Goal: Task Accomplishment & Management: Manage account settings

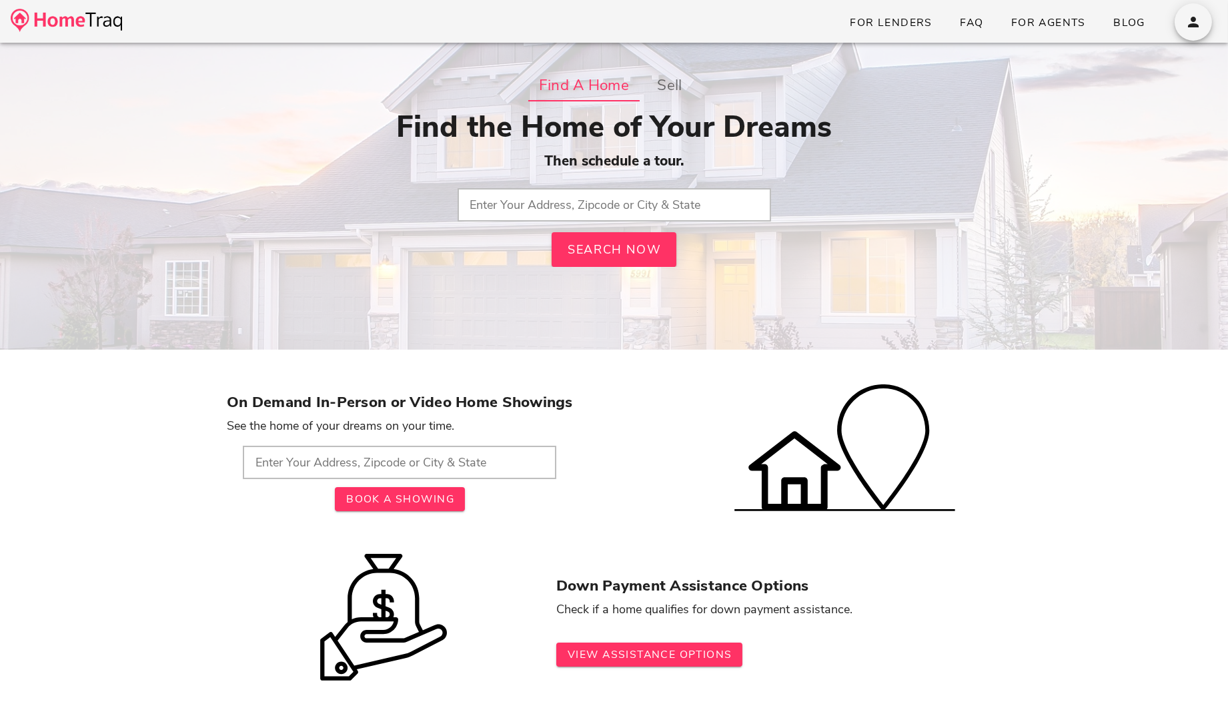
click at [562, 210] on input "text" at bounding box center [615, 204] width 314 height 33
click at [689, 192] on input "text" at bounding box center [615, 204] width 314 height 33
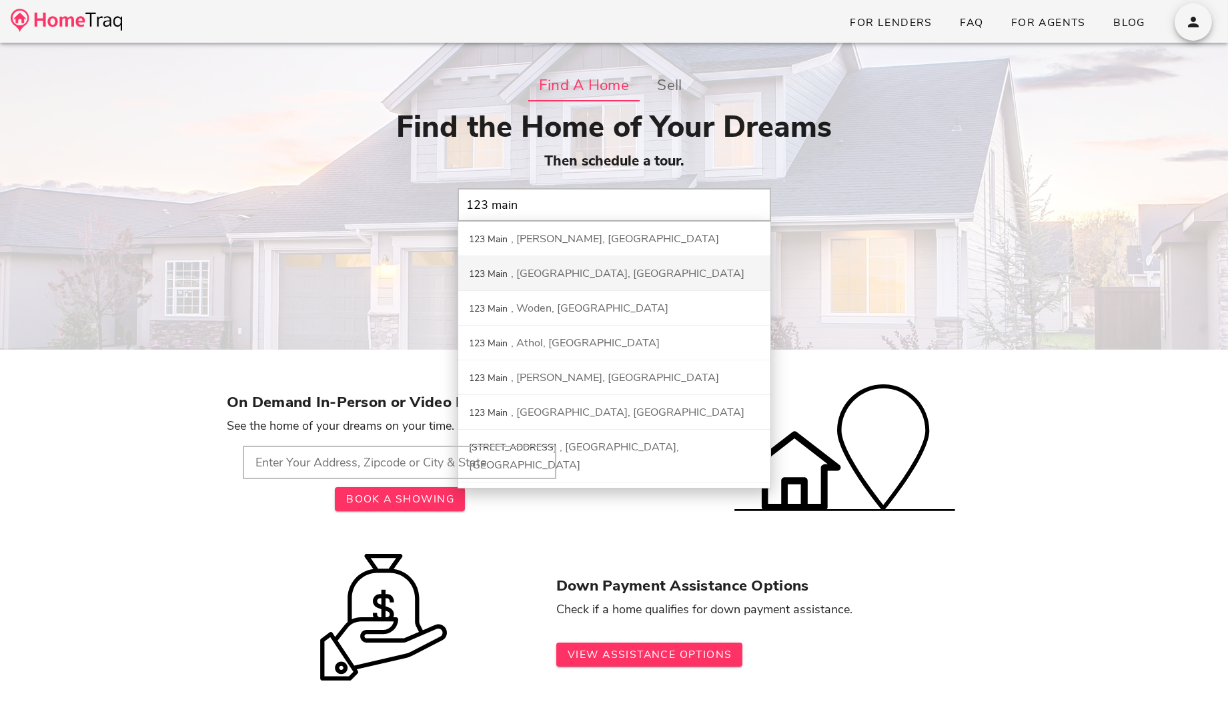
click at [667, 280] on div "123 Main Richmond, OH" at bounding box center [614, 273] width 312 height 35
type input "123 Main, Richmond, OH"
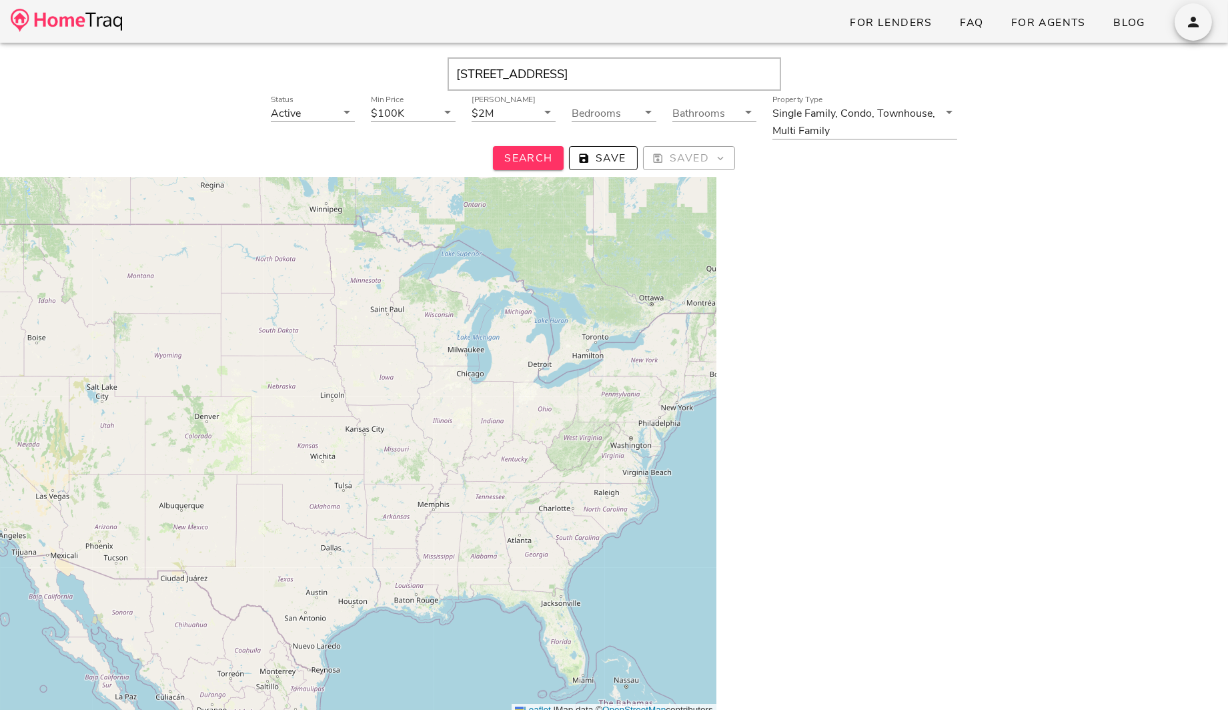
drag, startPoint x: 516, startPoint y: 66, endPoint x: 381, endPoint y: 66, distance: 135.5
click at [381, 66] on div "123 Main, Richmond, OH, 43944" at bounding box center [614, 73] width 1188 height 33
click at [589, 71] on input "Richmond, OH, 43944" at bounding box center [615, 73] width 334 height 33
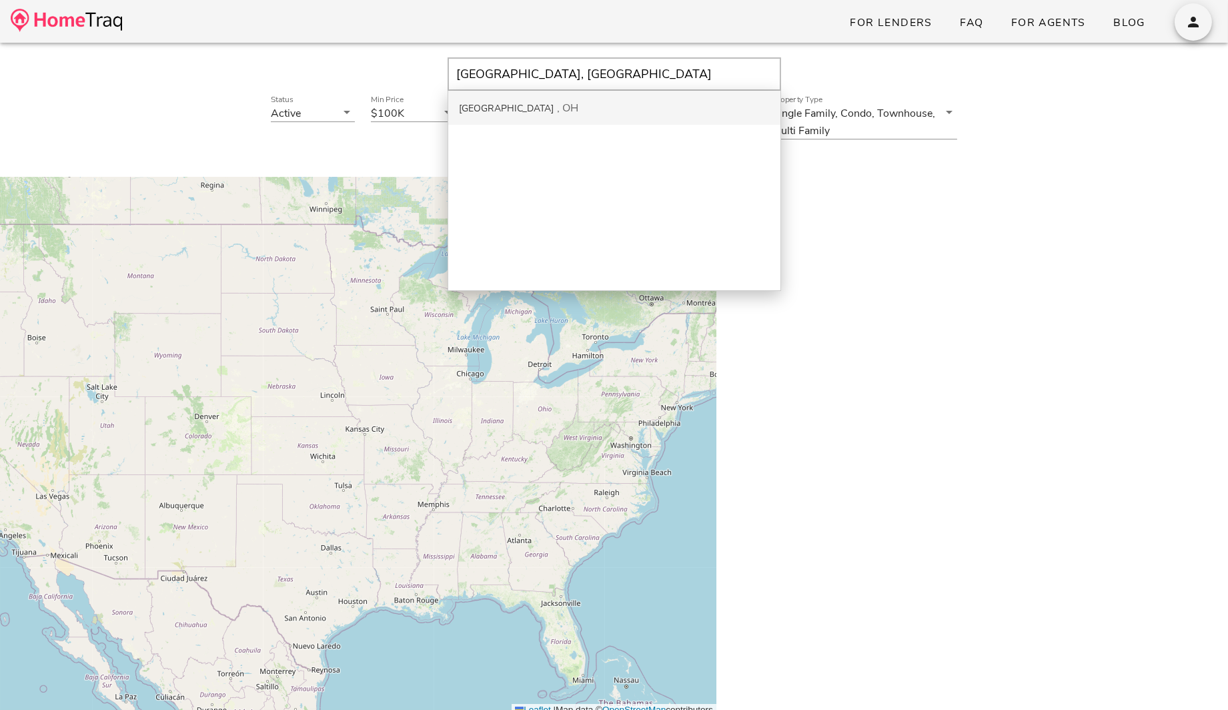
type input "[GEOGRAPHIC_DATA], [GEOGRAPHIC_DATA]"
click at [581, 95] on div "Richmond OH" at bounding box center [614, 108] width 332 height 34
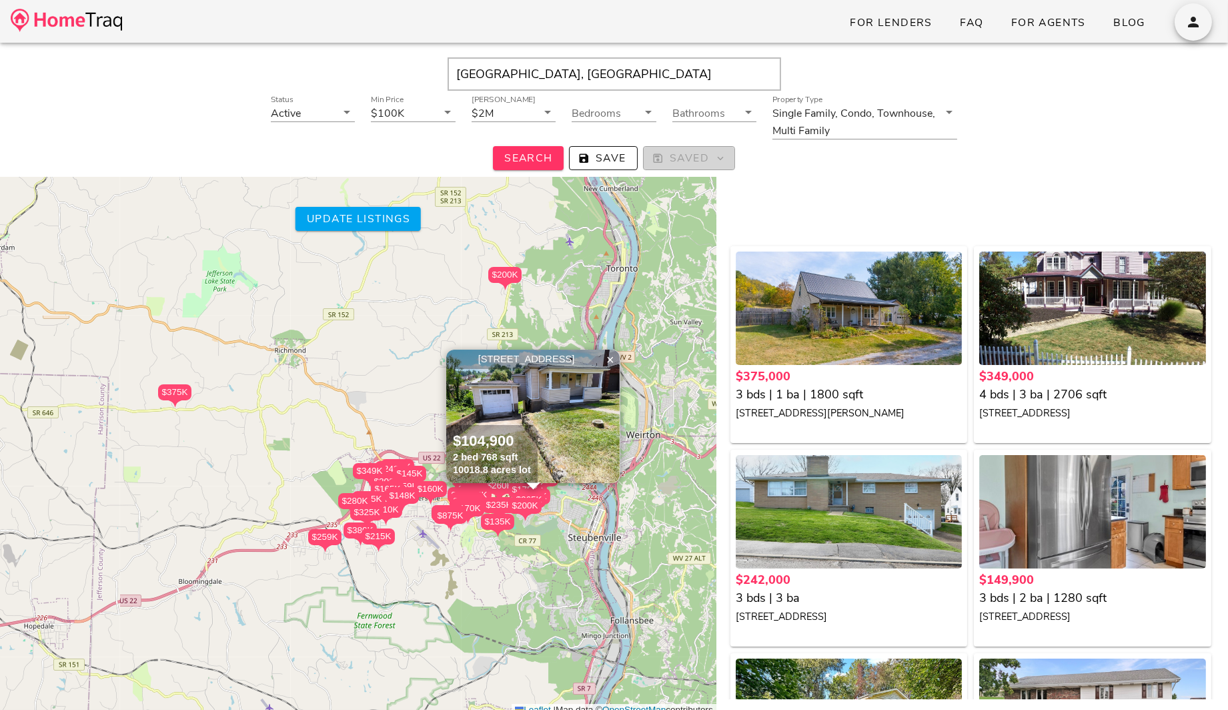
click at [693, 160] on span "Saved" at bounding box center [689, 158] width 69 height 15
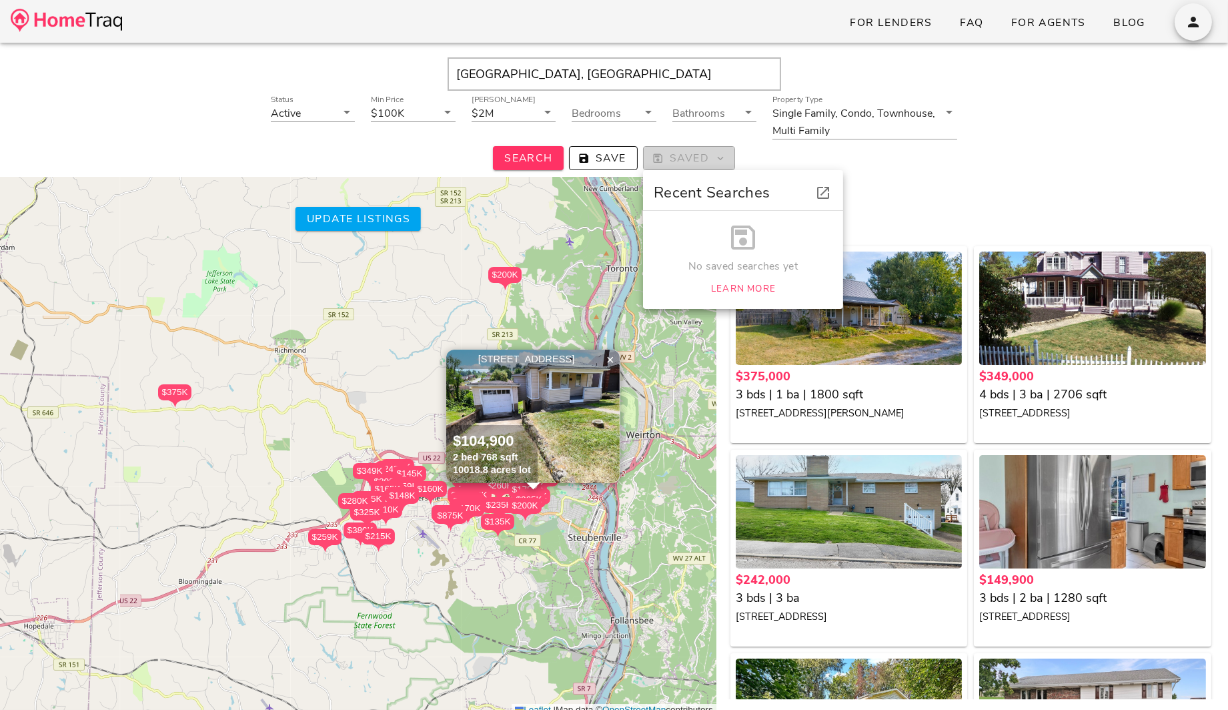
click at [693, 160] on span "Saved" at bounding box center [689, 158] width 69 height 15
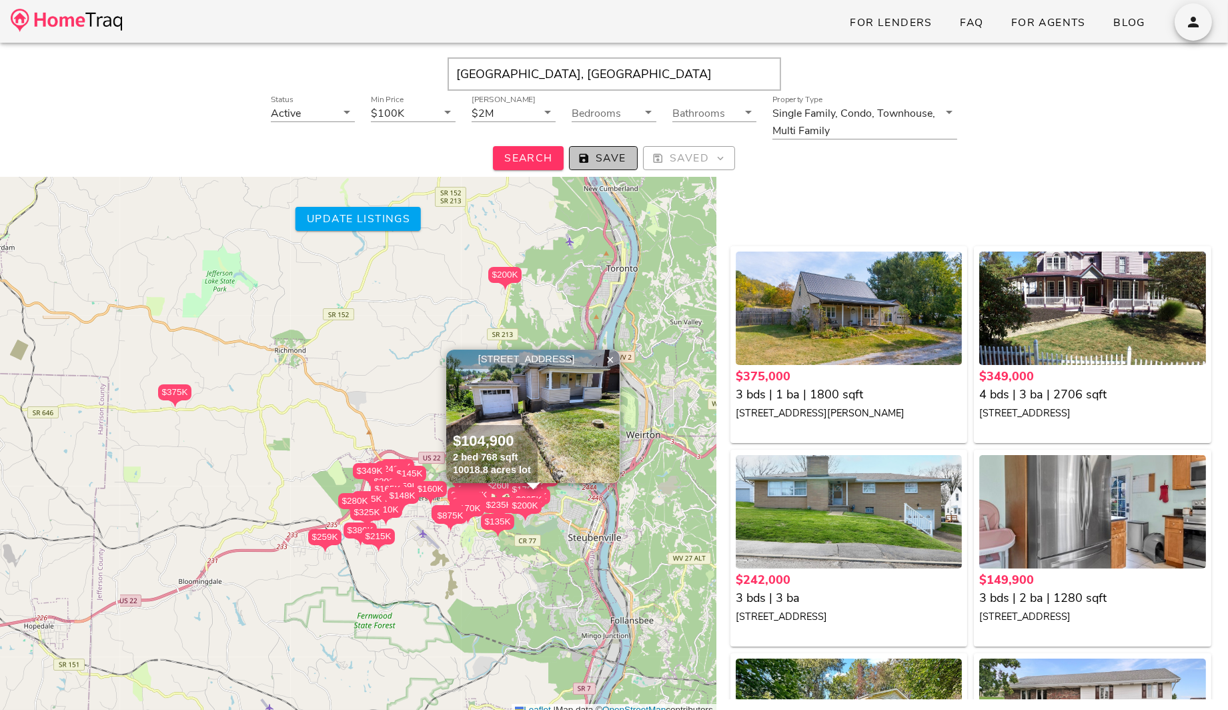
click at [611, 159] on span "Save" at bounding box center [604, 158] width 46 height 15
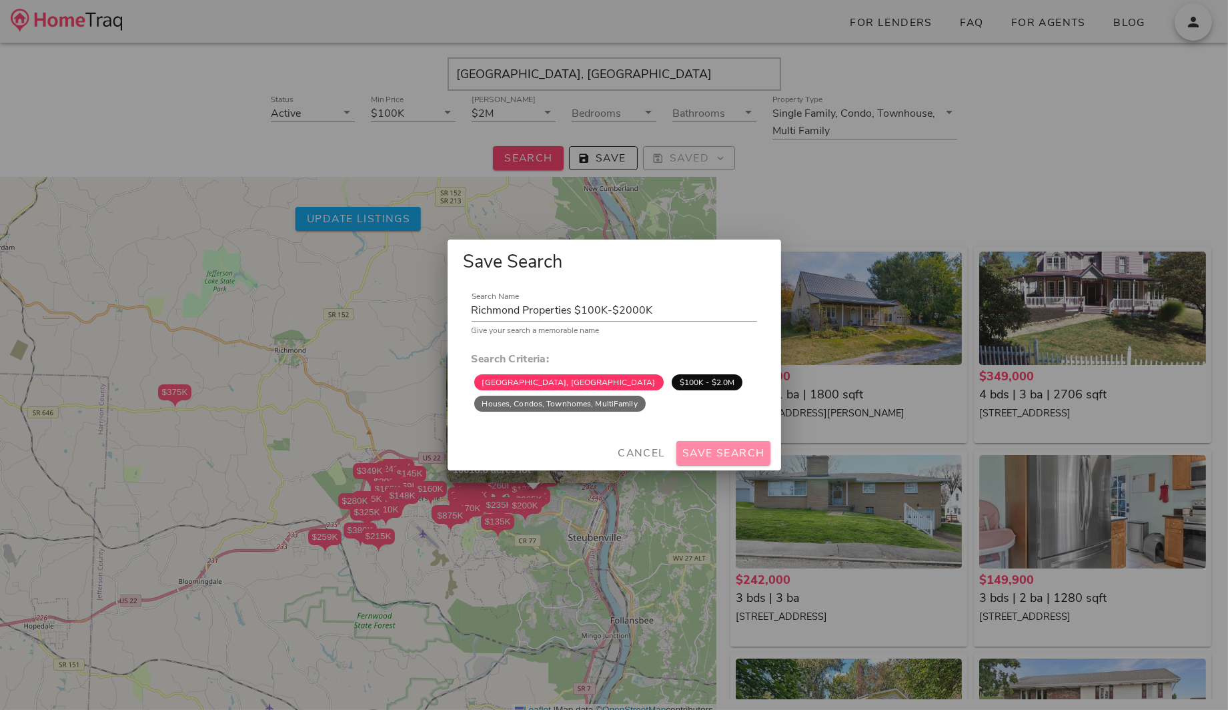
click at [722, 459] on span "Save Search" at bounding box center [723, 453] width 83 height 15
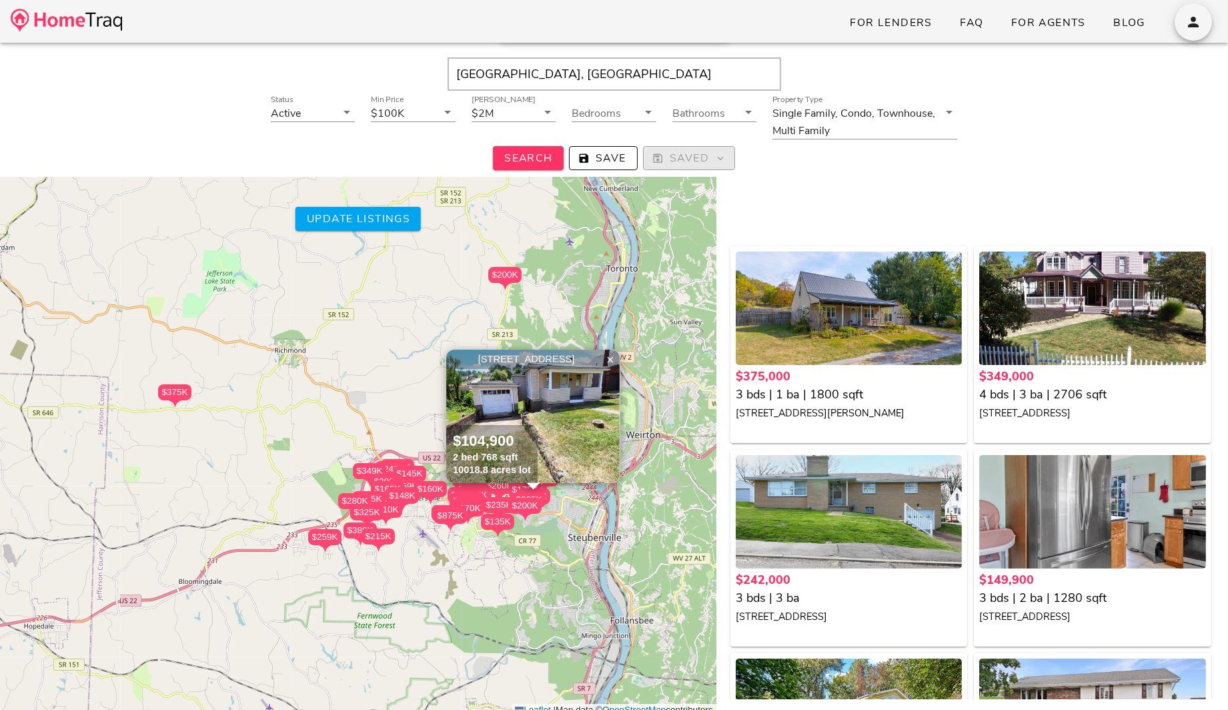
click at [715, 152] on icon "button" at bounding box center [721, 158] width 12 height 12
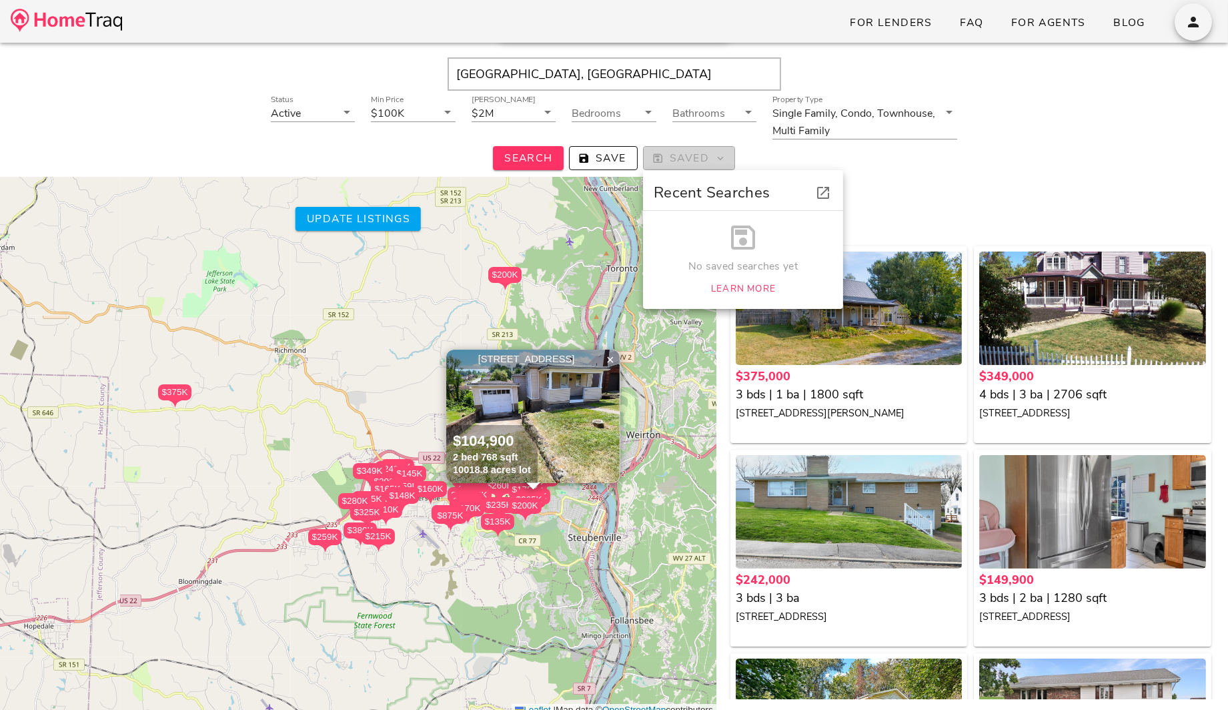
click at [715, 152] on icon "button" at bounding box center [721, 158] width 12 height 12
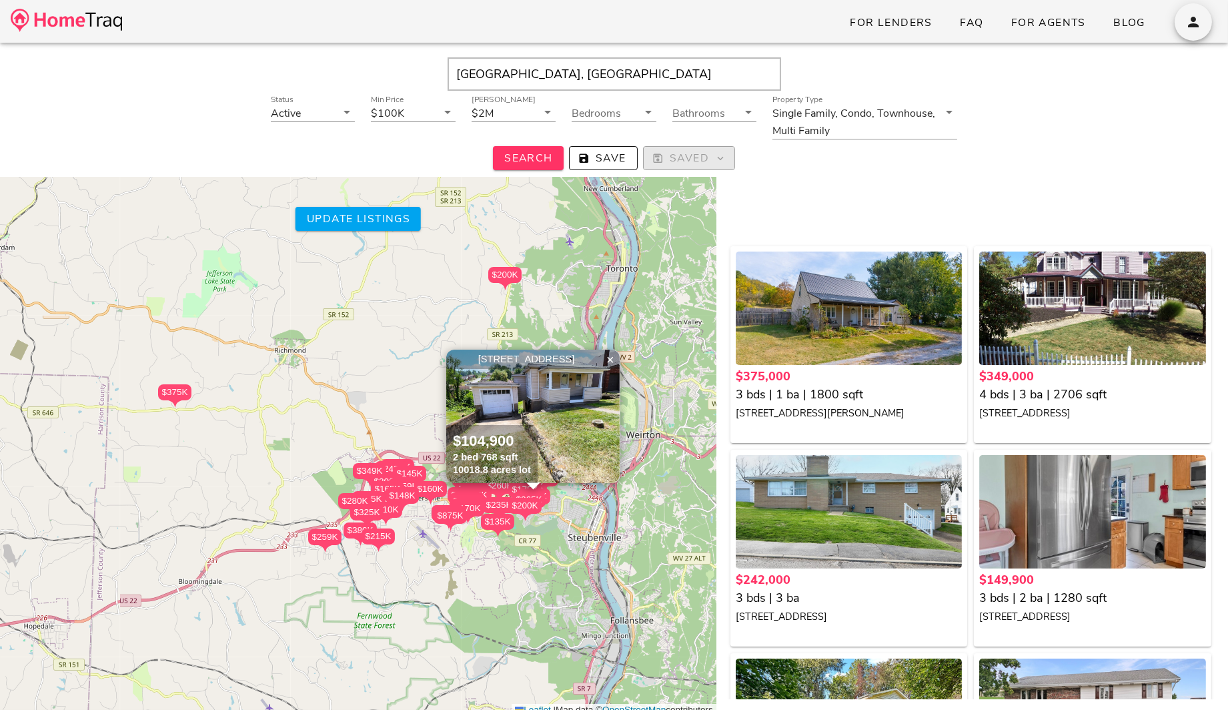
click at [693, 153] on span "Saved" at bounding box center [689, 158] width 69 height 15
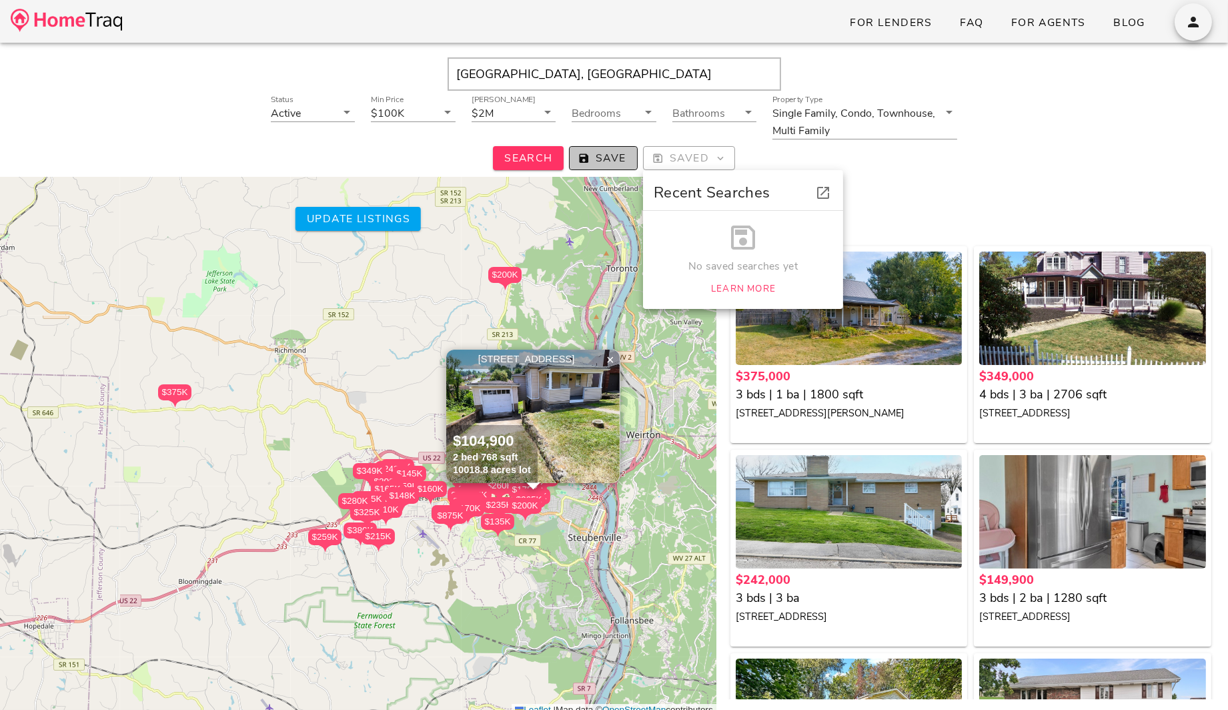
click at [608, 163] on span "Save" at bounding box center [604, 158] width 46 height 15
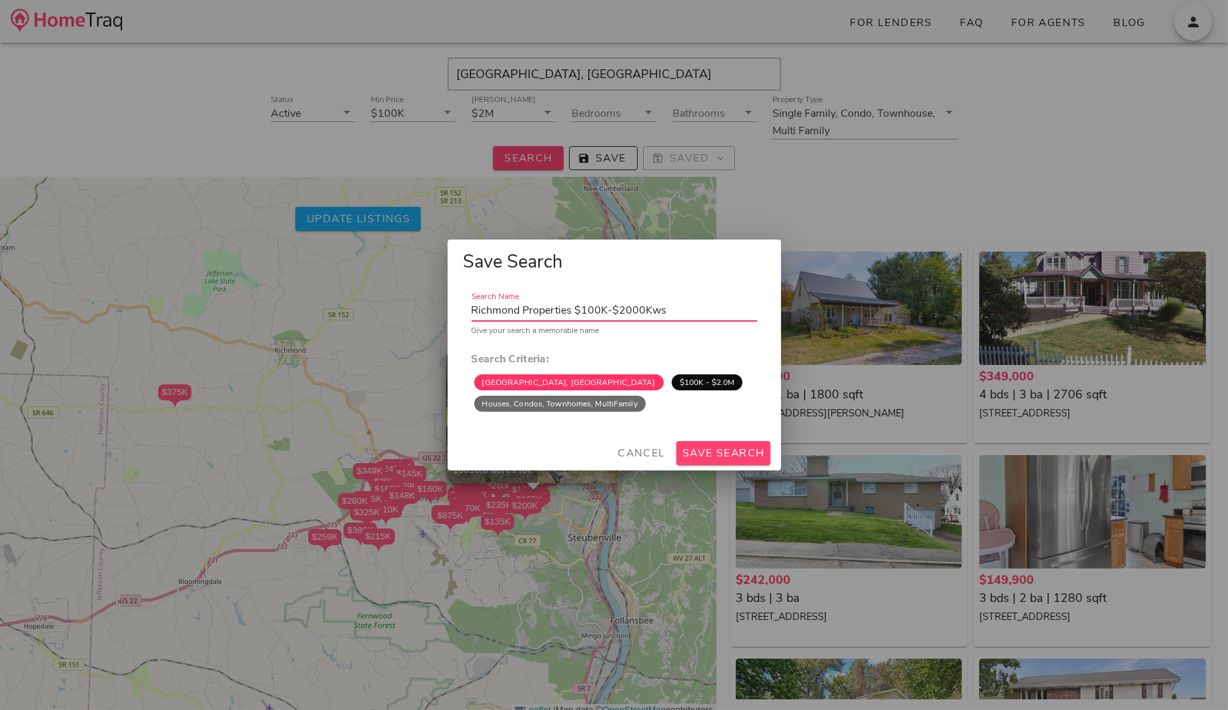
type input "Richmond Properties $100K-$2000Kws"
click at [719, 454] on span "Save Search" at bounding box center [723, 453] width 83 height 15
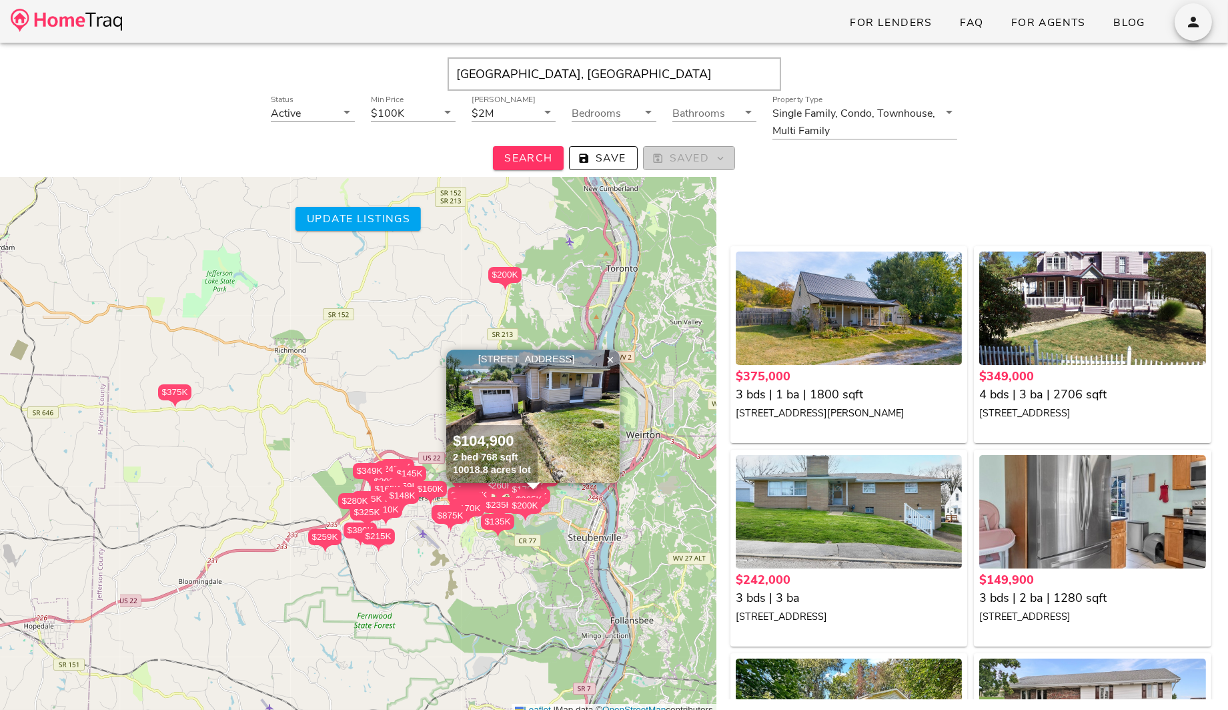
click at [697, 160] on span "Saved" at bounding box center [689, 158] width 69 height 15
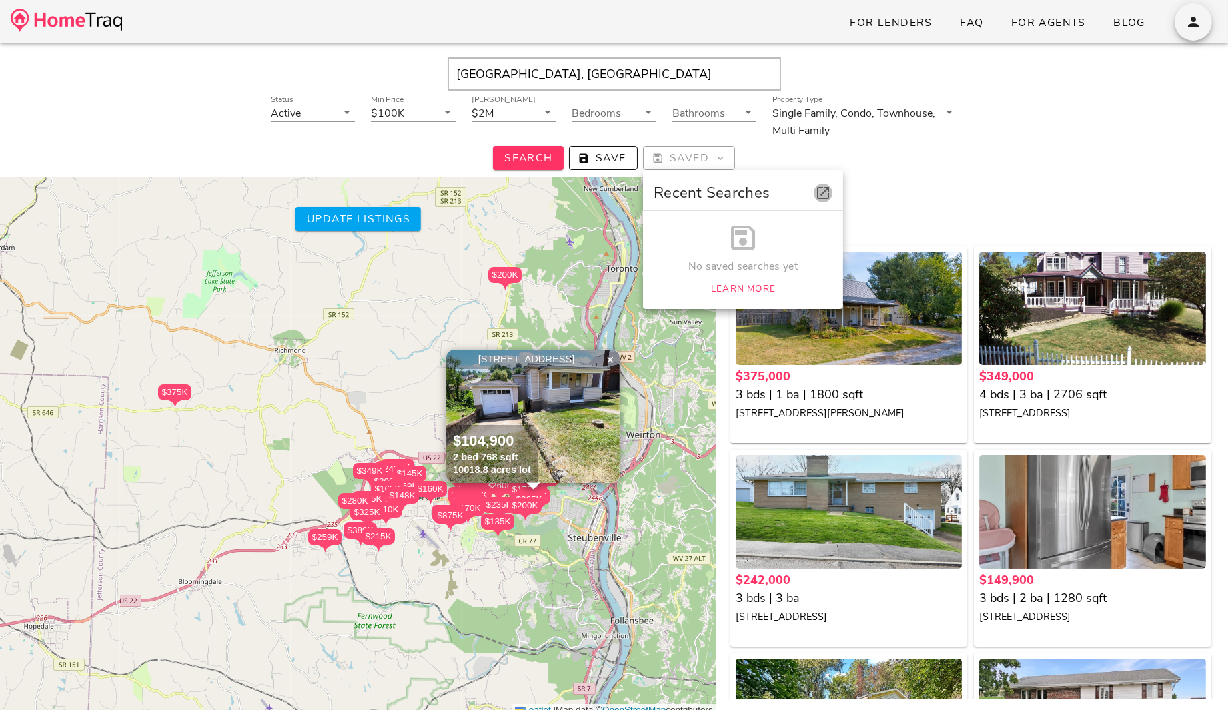
click at [823, 196] on icon "button" at bounding box center [823, 193] width 16 height 16
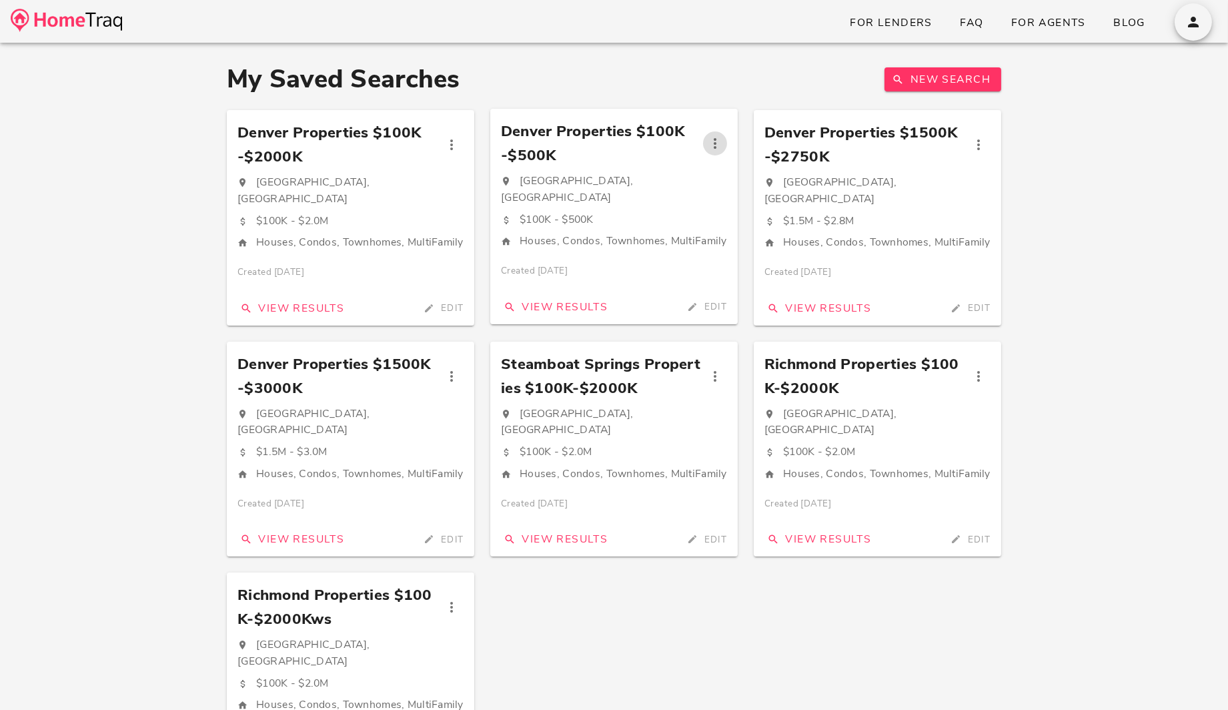
click at [714, 140] on icon "button" at bounding box center [715, 143] width 16 height 16
click at [745, 214] on div "Delete" at bounding box center [759, 216] width 113 height 37
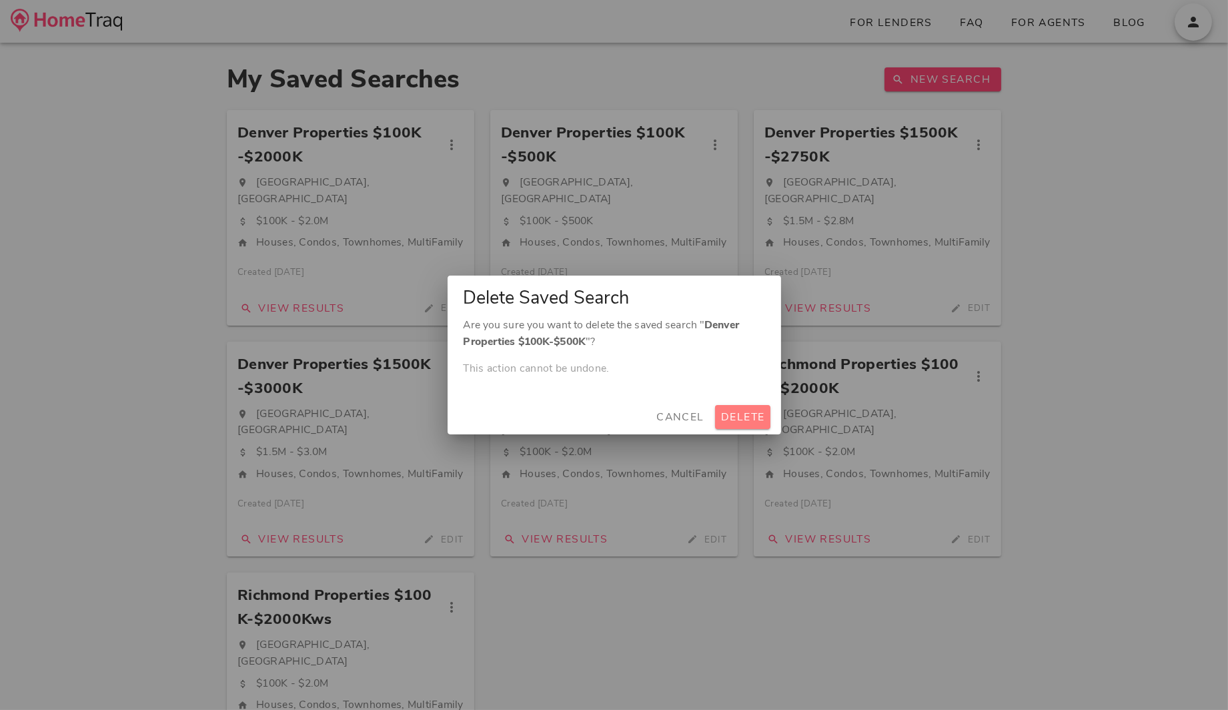
click at [741, 416] on span "Delete" at bounding box center [743, 417] width 45 height 15
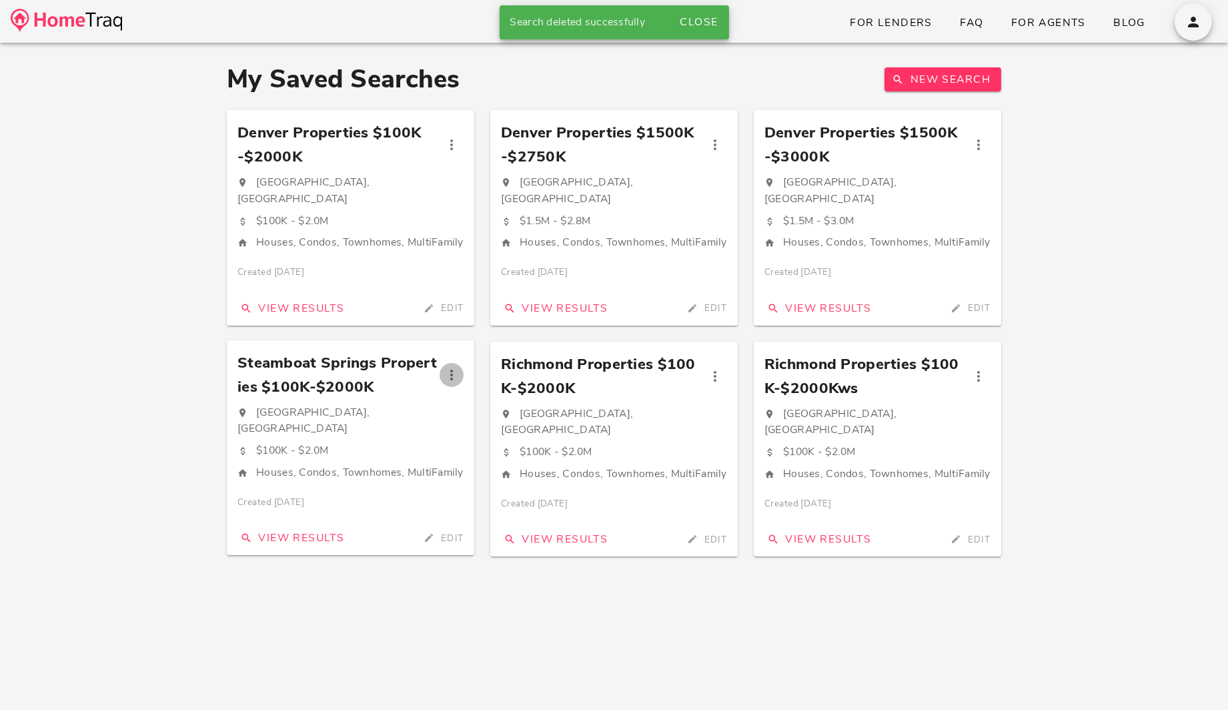
click at [450, 374] on icon "button" at bounding box center [452, 375] width 16 height 16
click at [487, 456] on div "Delete" at bounding box center [496, 447] width 113 height 37
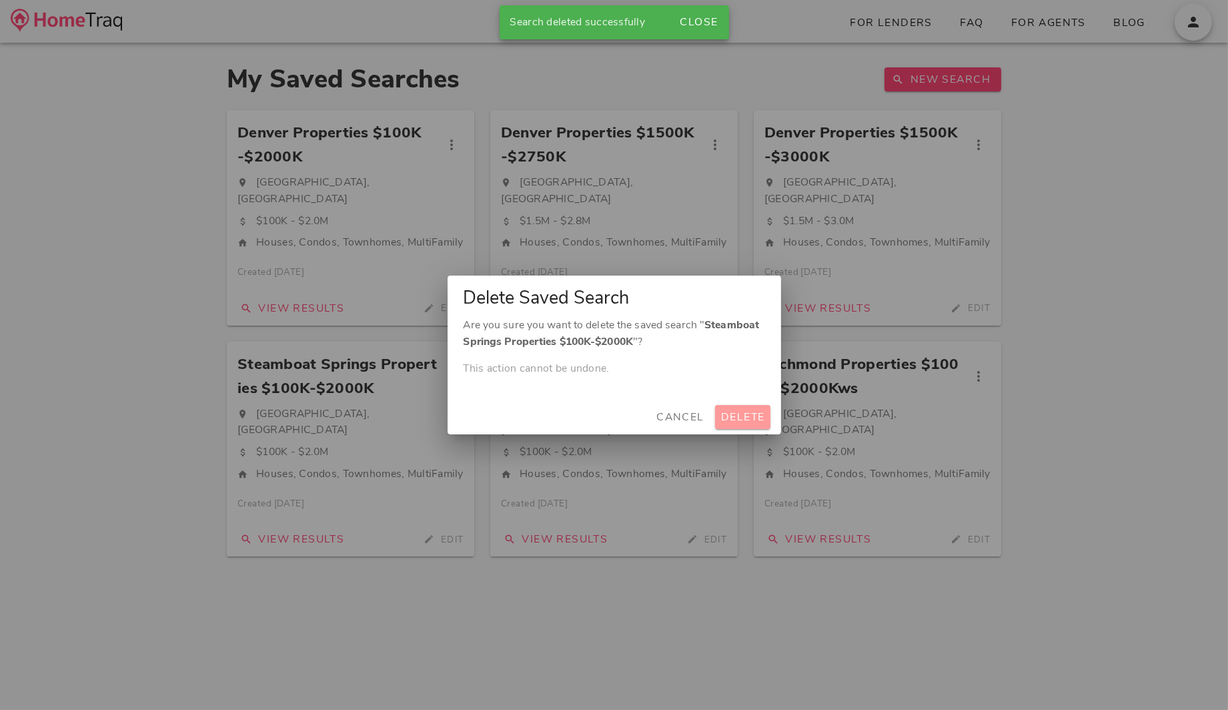
click at [731, 418] on span "Delete" at bounding box center [743, 417] width 45 height 15
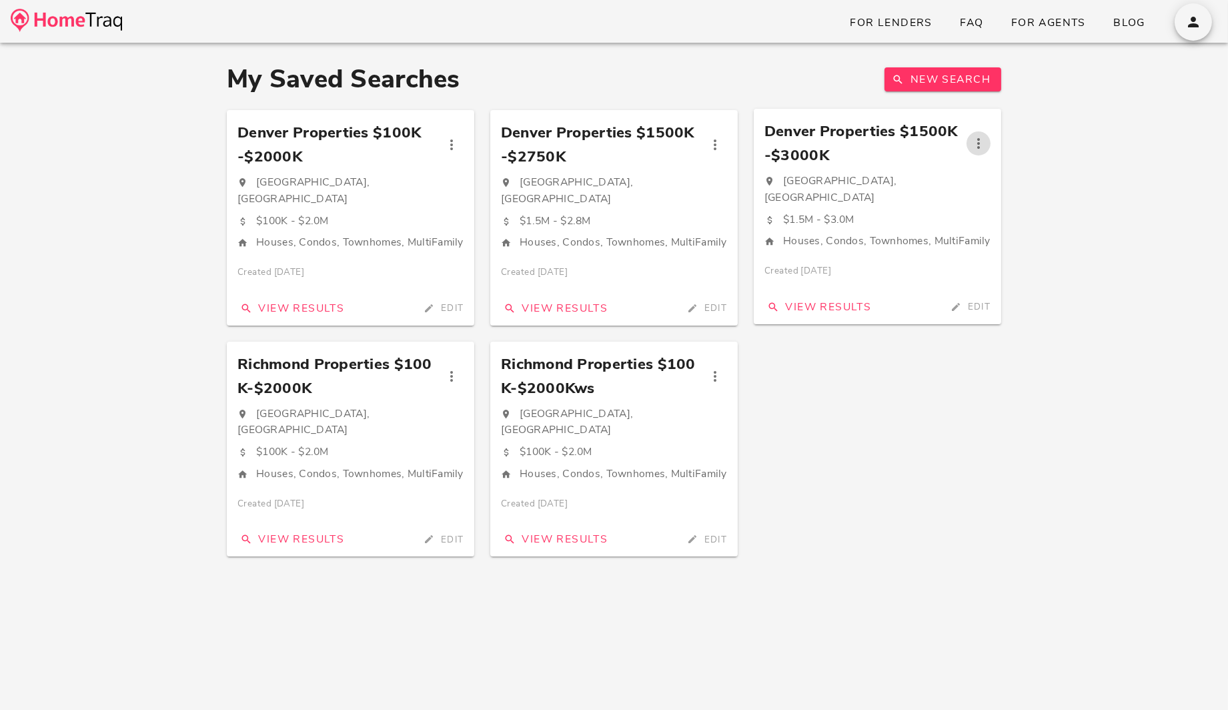
click at [978, 143] on icon "button" at bounding box center [979, 143] width 16 height 16
click at [1026, 211] on div "Delete" at bounding box center [1042, 217] width 55 height 15
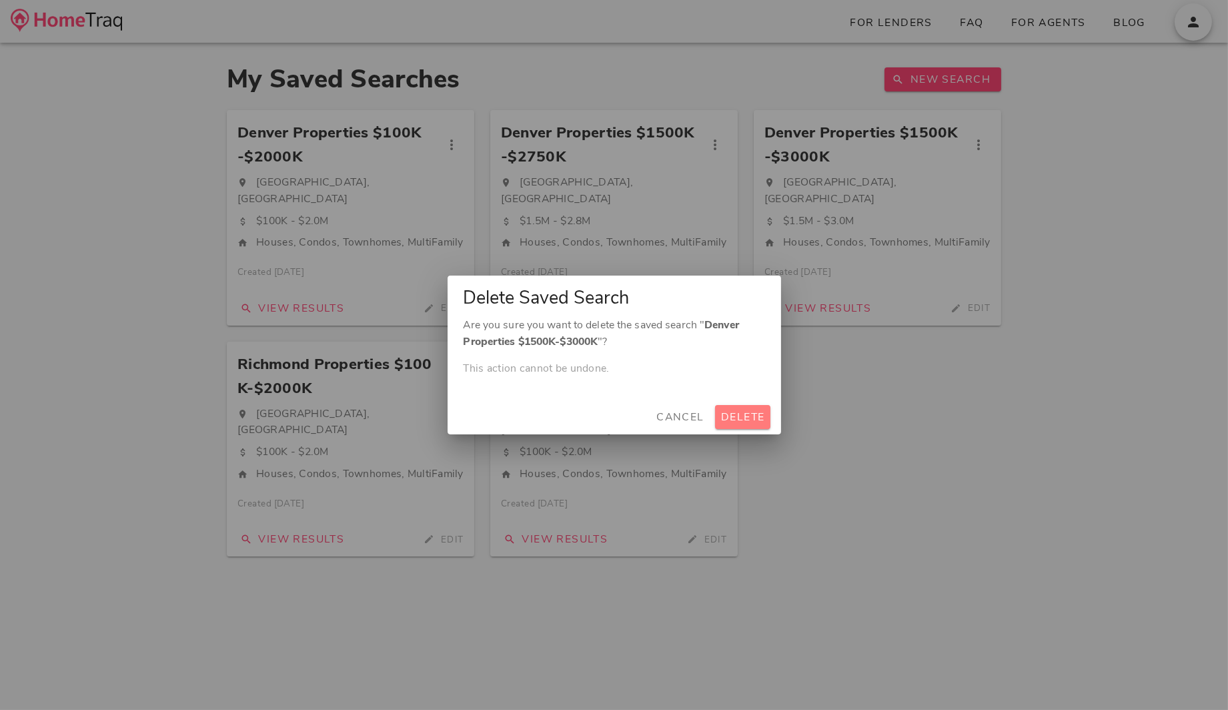
click at [743, 418] on span "Delete" at bounding box center [743, 417] width 45 height 15
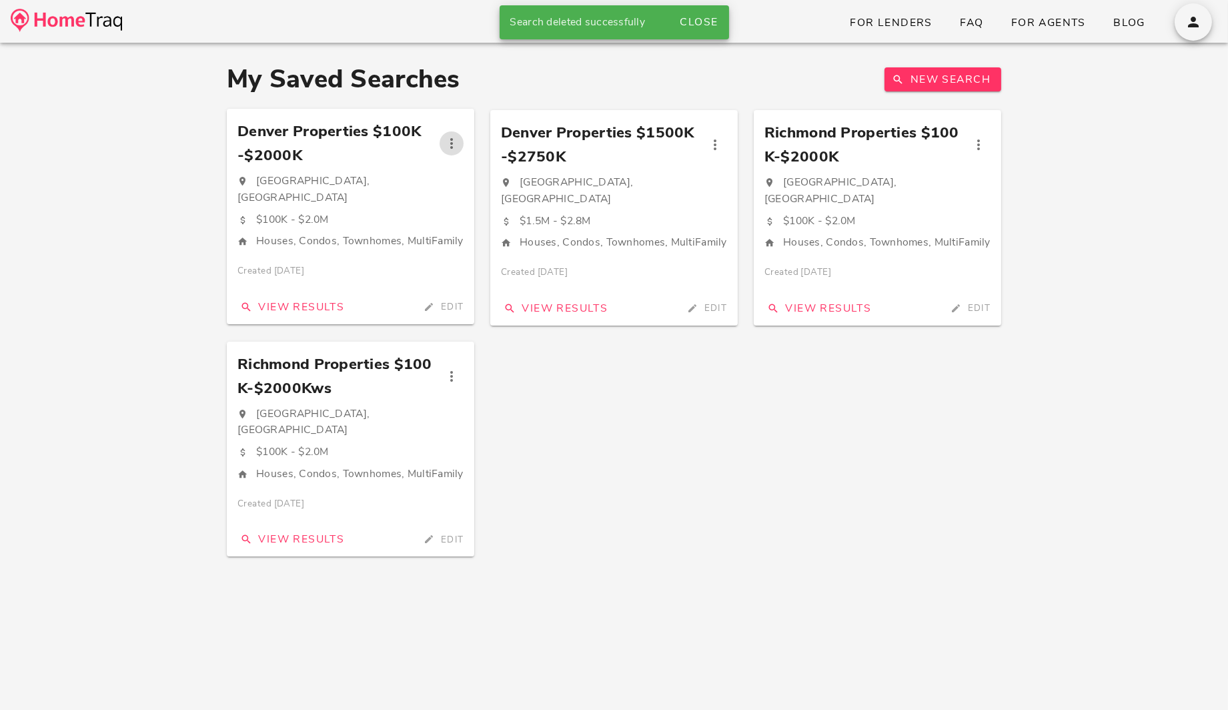
click at [448, 136] on icon "button" at bounding box center [452, 143] width 16 height 16
click at [467, 226] on div "Delete" at bounding box center [496, 216] width 113 height 37
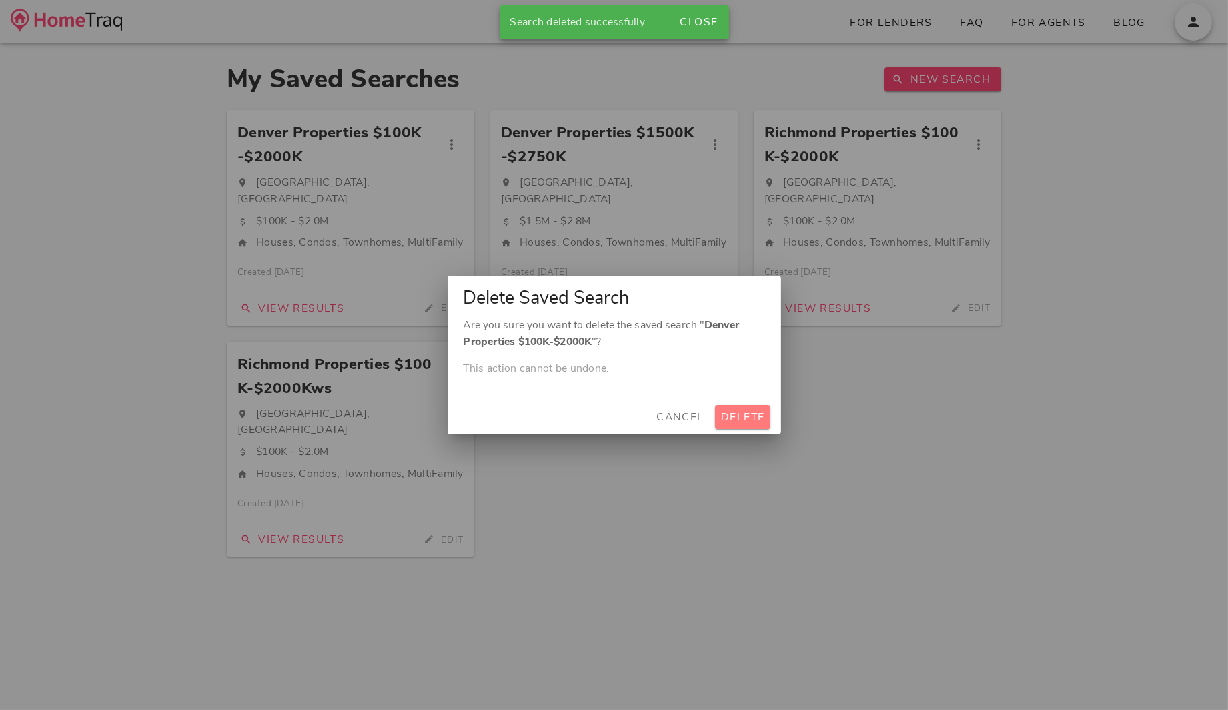
click at [763, 409] on button "Delete" at bounding box center [742, 417] width 55 height 24
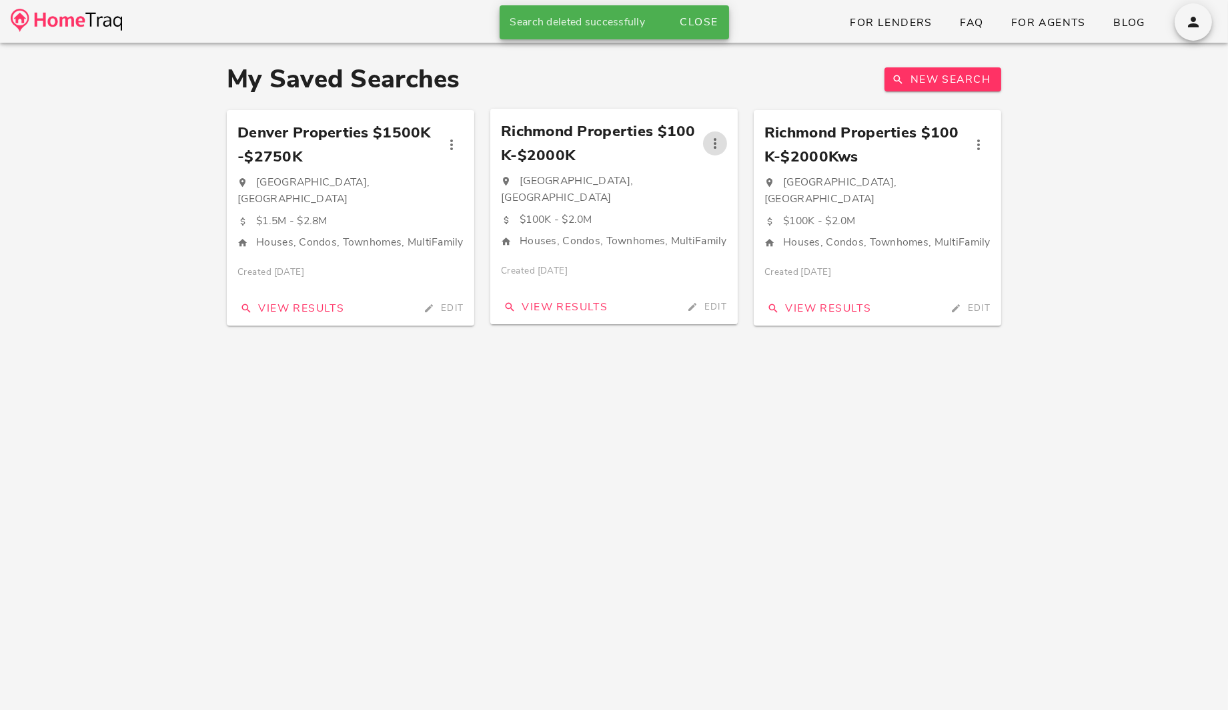
click at [719, 141] on icon "button" at bounding box center [715, 143] width 16 height 16
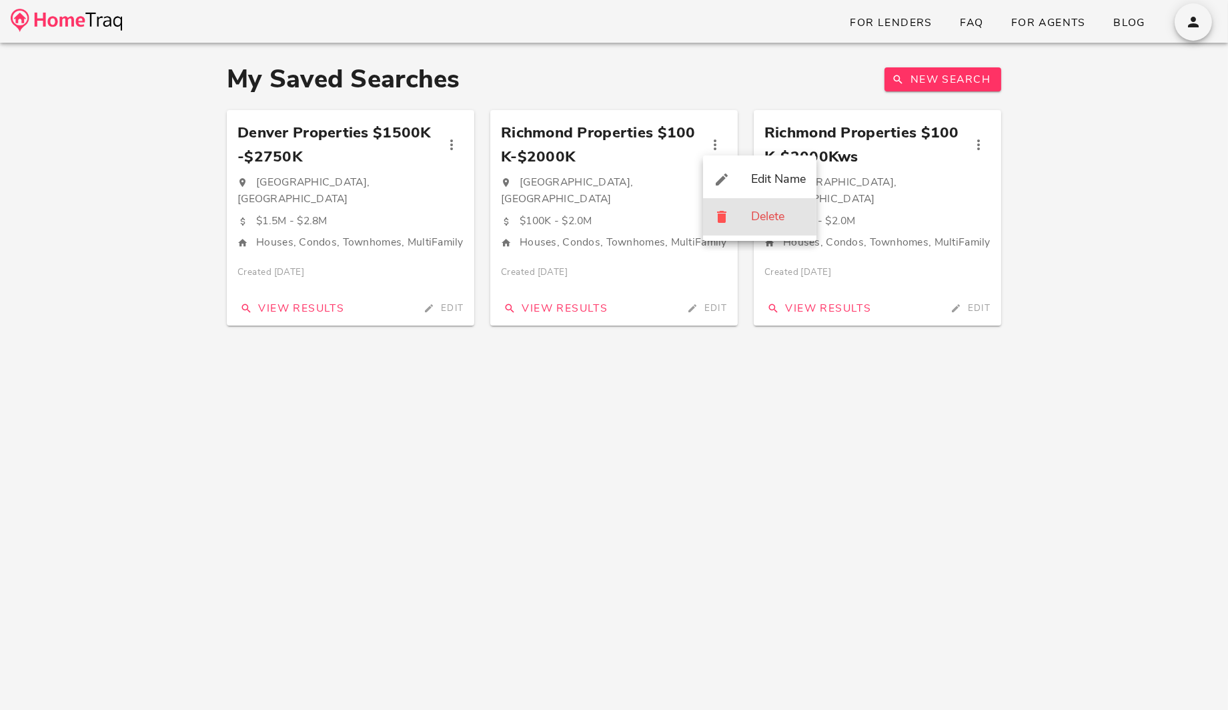
click at [750, 222] on div "Delete" at bounding box center [759, 216] width 113 height 37
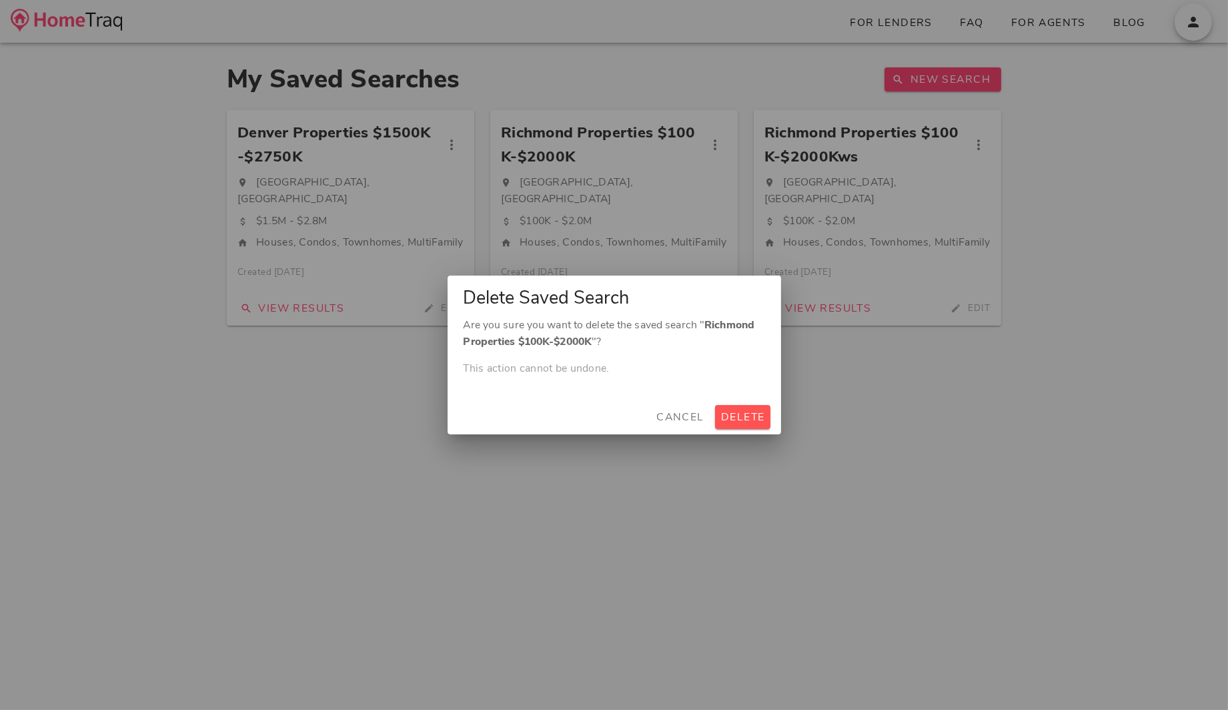
click at [736, 398] on div "Are you sure you want to delete the saved search " Richmond Properties $100K-$2…" at bounding box center [615, 358] width 334 height 83
click at [736, 414] on span "Delete" at bounding box center [743, 417] width 45 height 15
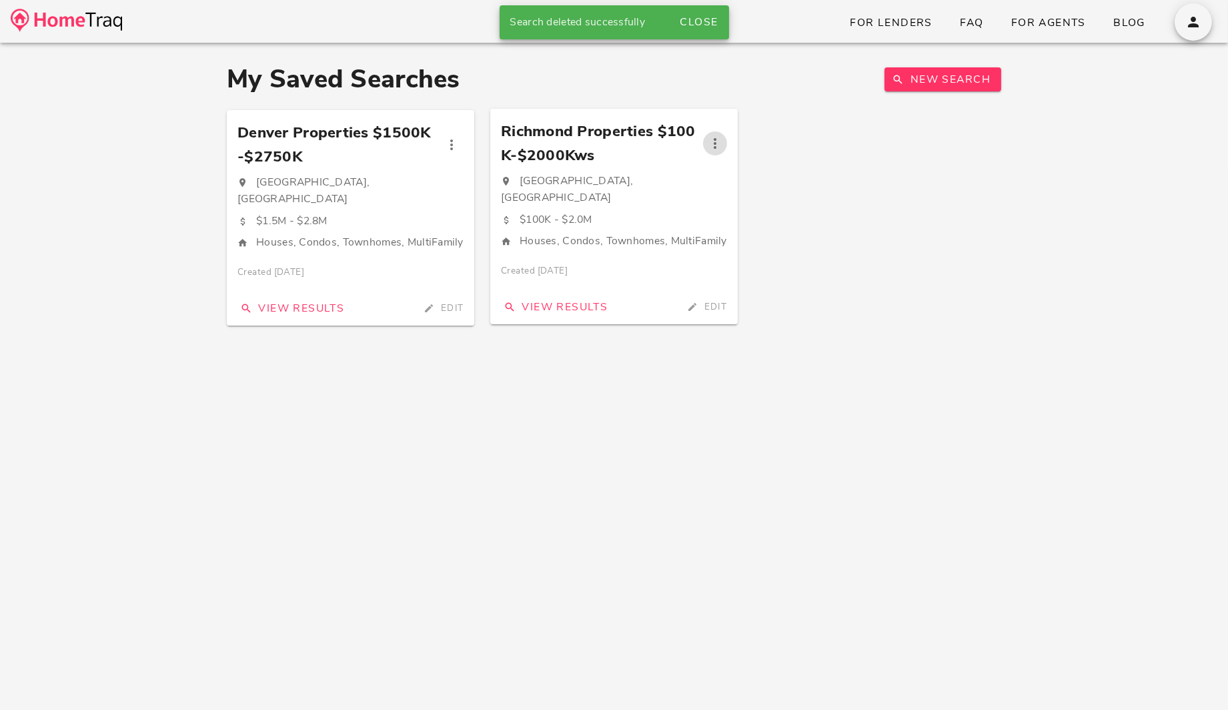
click at [717, 141] on icon "button" at bounding box center [715, 143] width 16 height 16
click at [757, 236] on div "Edit Name Delete" at bounding box center [759, 197] width 113 height 85
click at [721, 139] on icon "button" at bounding box center [715, 143] width 16 height 16
click at [741, 214] on div "Delete" at bounding box center [759, 216] width 113 height 37
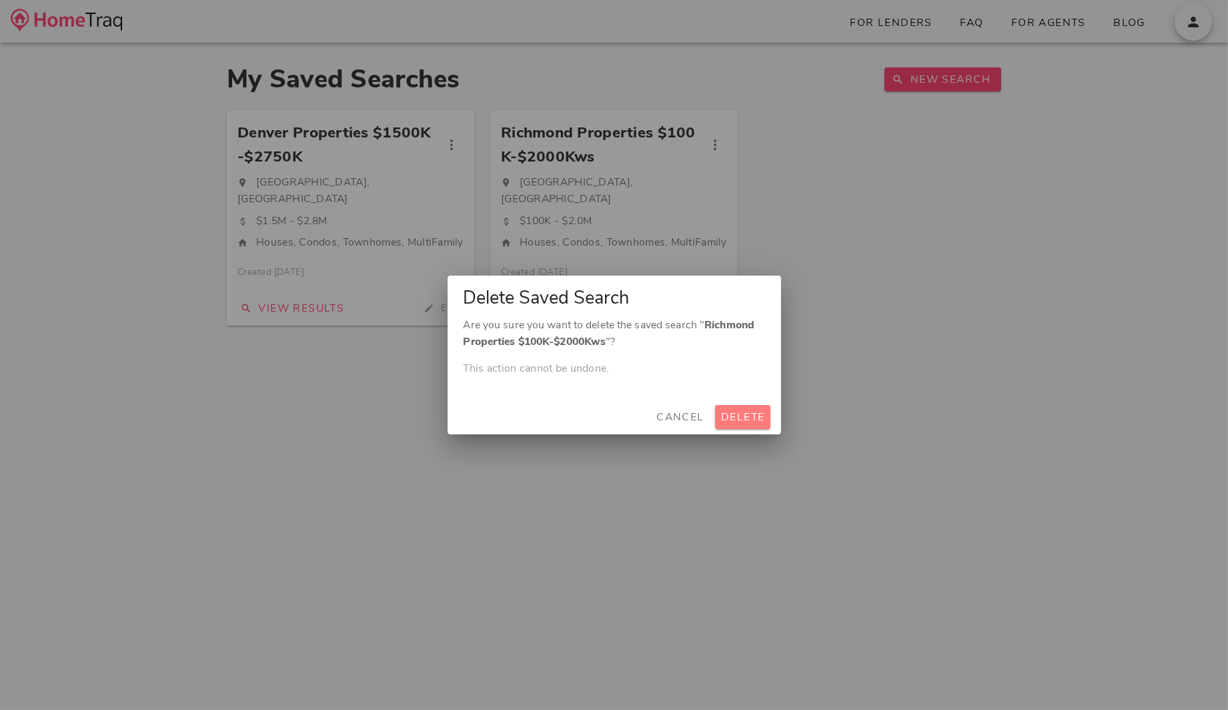
click at [743, 420] on span "Delete" at bounding box center [743, 417] width 45 height 15
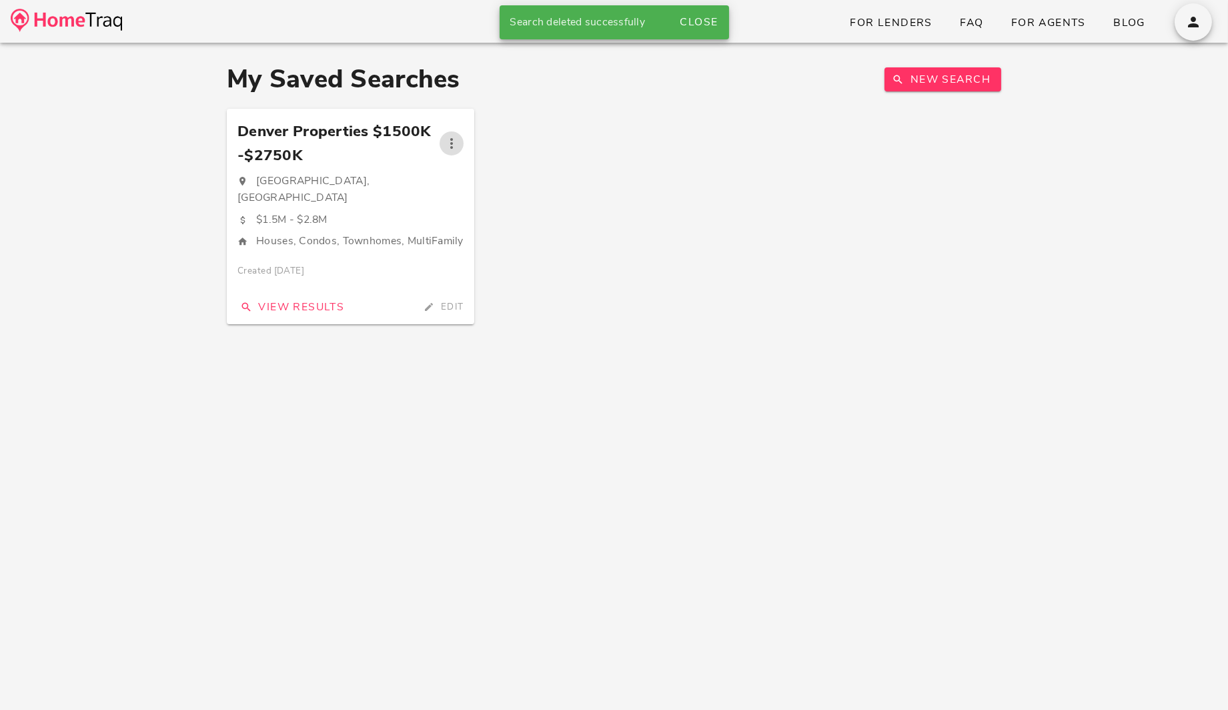
click at [450, 143] on icon "button" at bounding box center [452, 143] width 16 height 16
click at [482, 224] on div "Delete" at bounding box center [496, 216] width 113 height 37
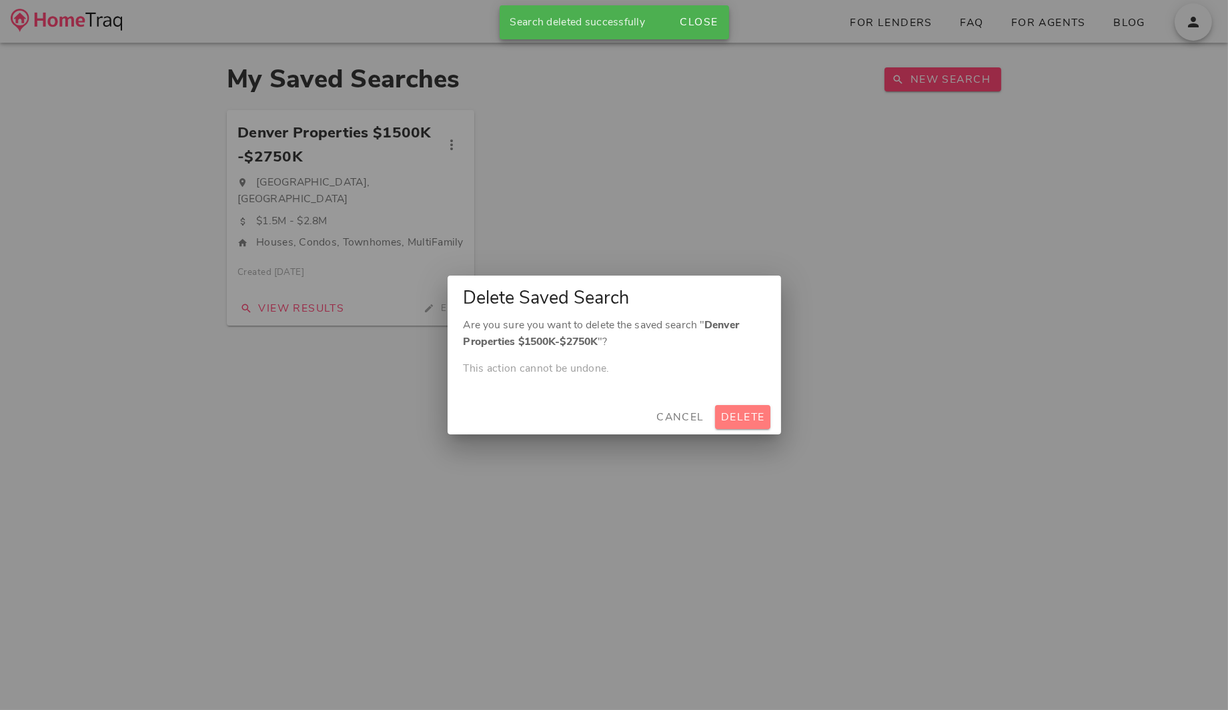
click at [747, 411] on span "Delete" at bounding box center [743, 417] width 45 height 15
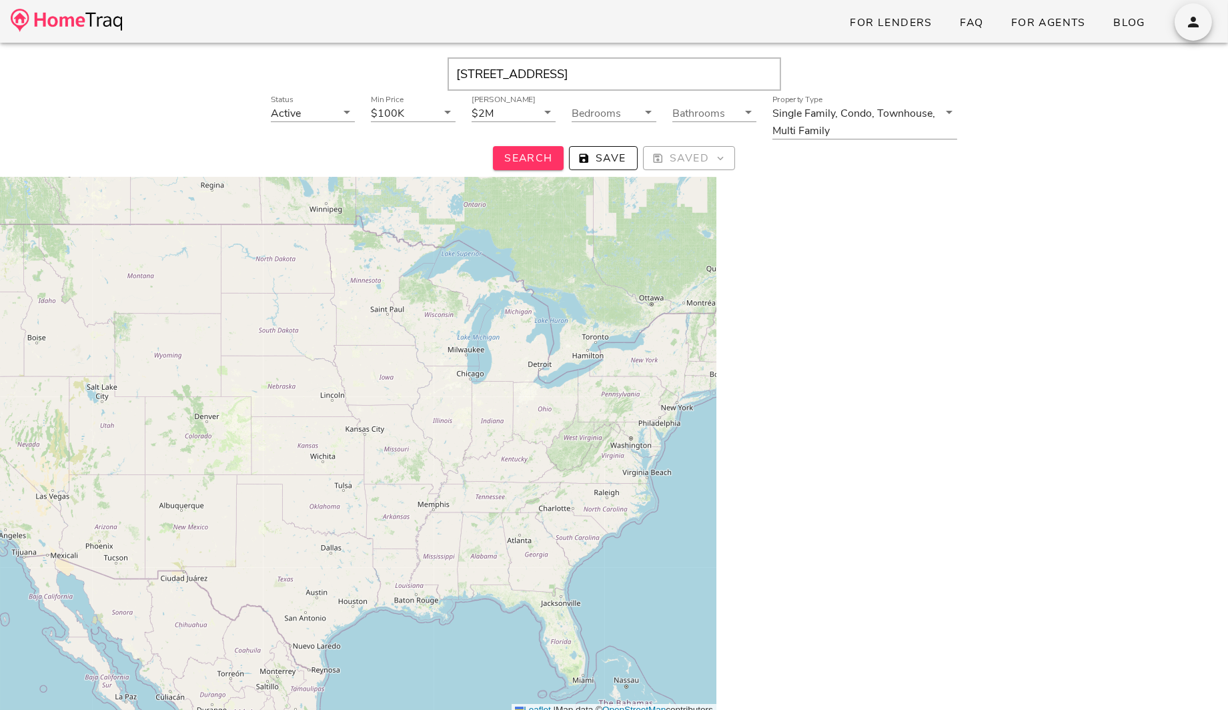
drag, startPoint x: 592, startPoint y: 73, endPoint x: 514, endPoint y: 73, distance: 78.1
click at [514, 73] on input "123 Main, Richmond, OH, 43944" at bounding box center [615, 73] width 334 height 33
click at [614, 79] on input "123 Main, Richmond, OH, 43944" at bounding box center [615, 73] width 334 height 33
paste input "text"
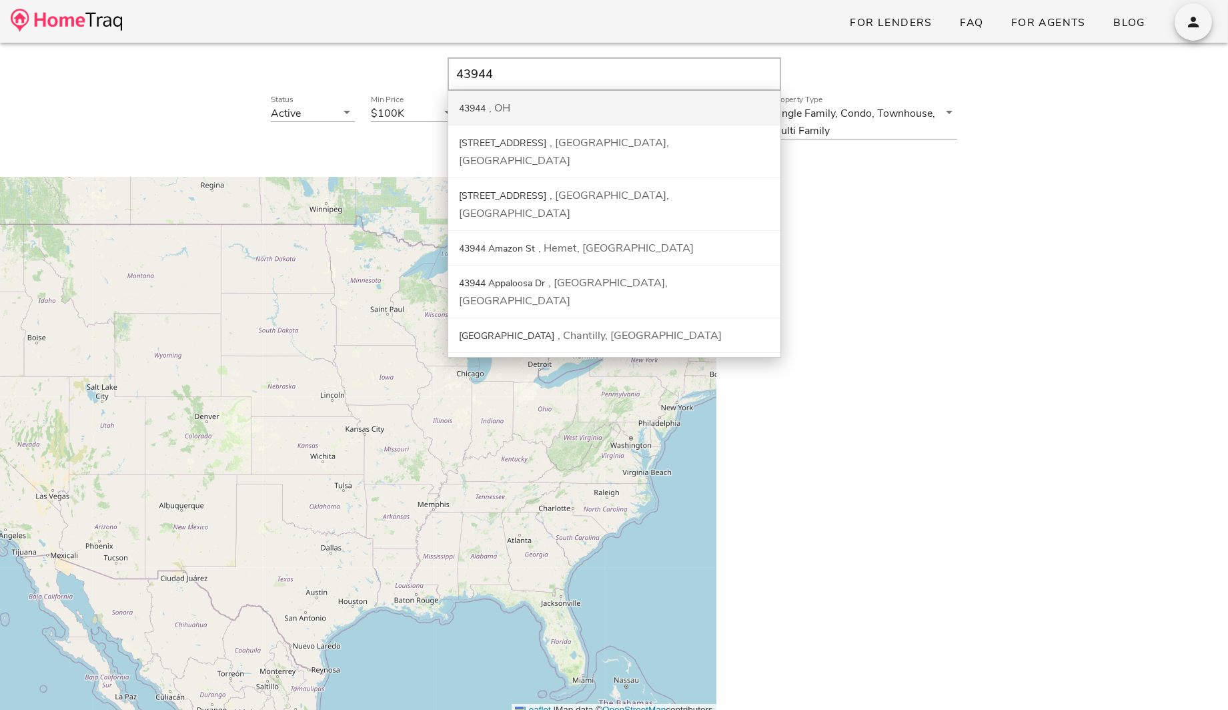
click at [552, 105] on div "43944 OH" at bounding box center [614, 108] width 332 height 35
type input "43944, OH"
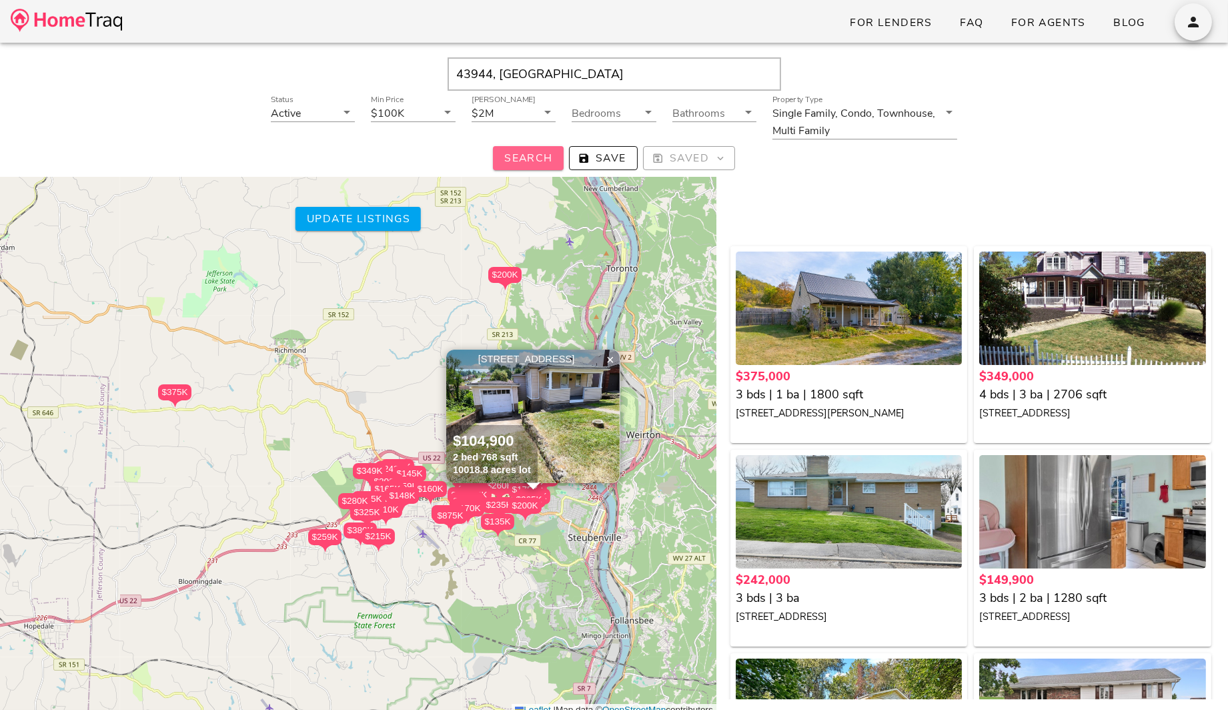
click at [540, 161] on span "Search" at bounding box center [528, 158] width 49 height 15
click at [621, 157] on span "Save" at bounding box center [604, 158] width 46 height 15
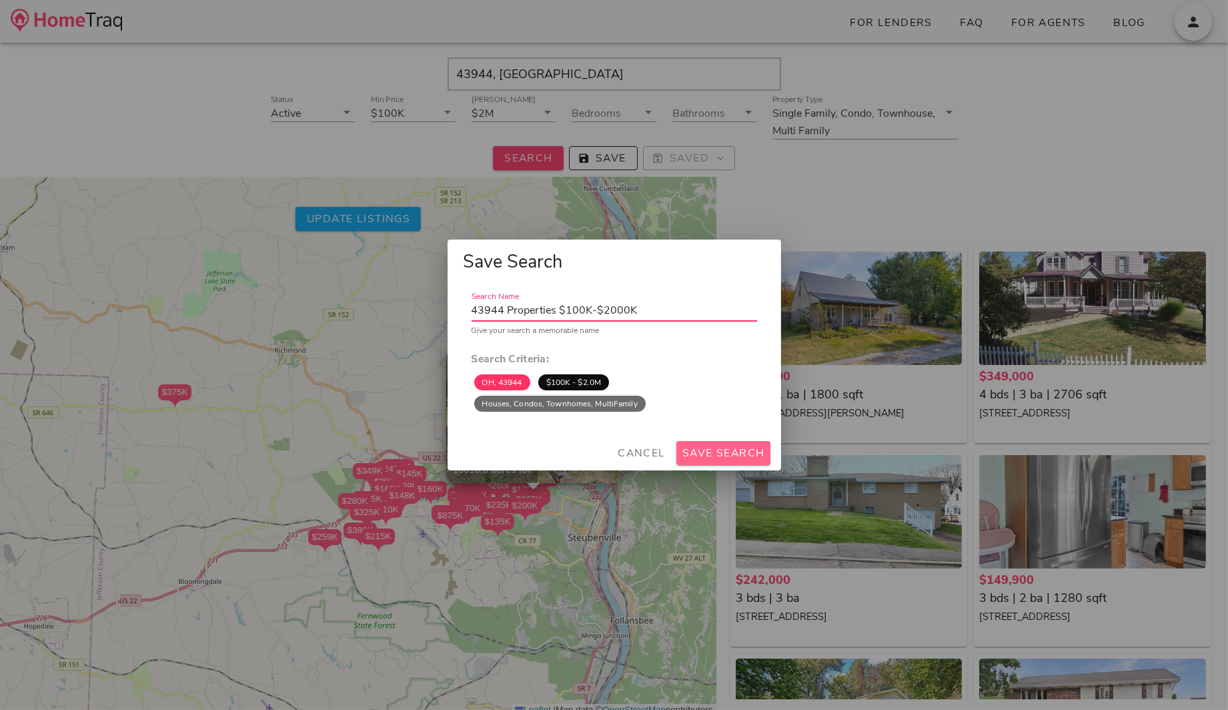
click at [727, 454] on span "Save Search" at bounding box center [723, 453] width 83 height 15
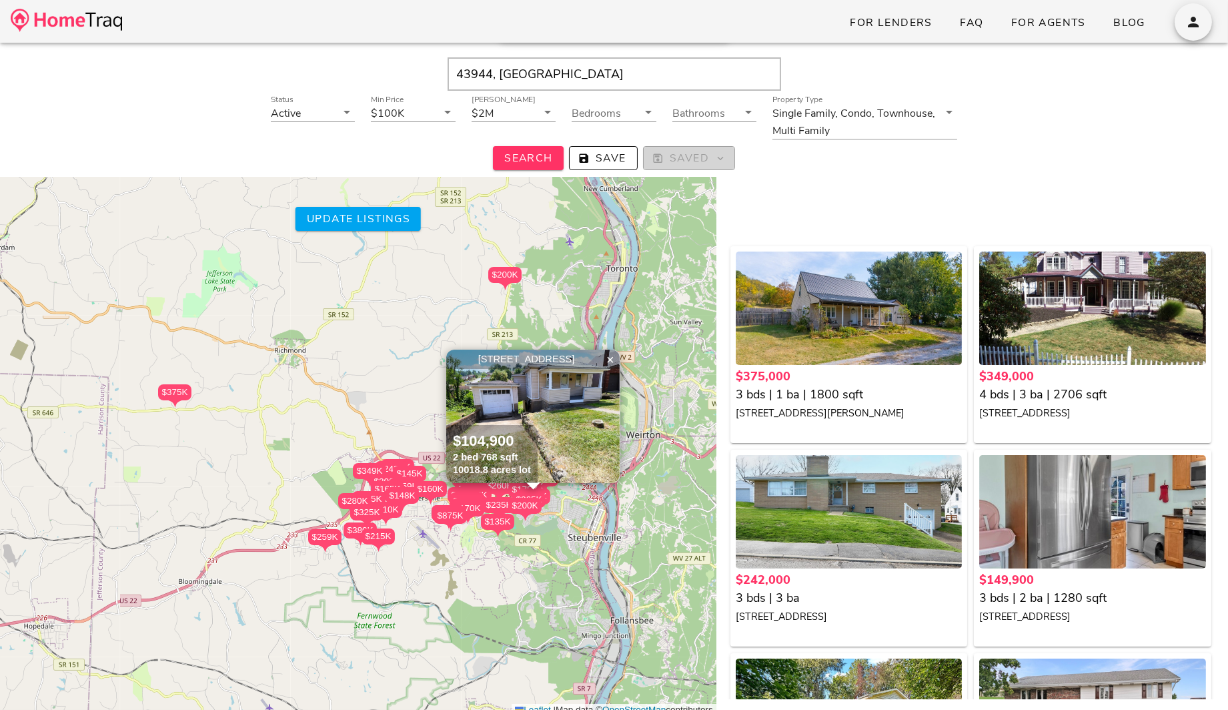
click at [683, 156] on span "Saved" at bounding box center [689, 158] width 69 height 15
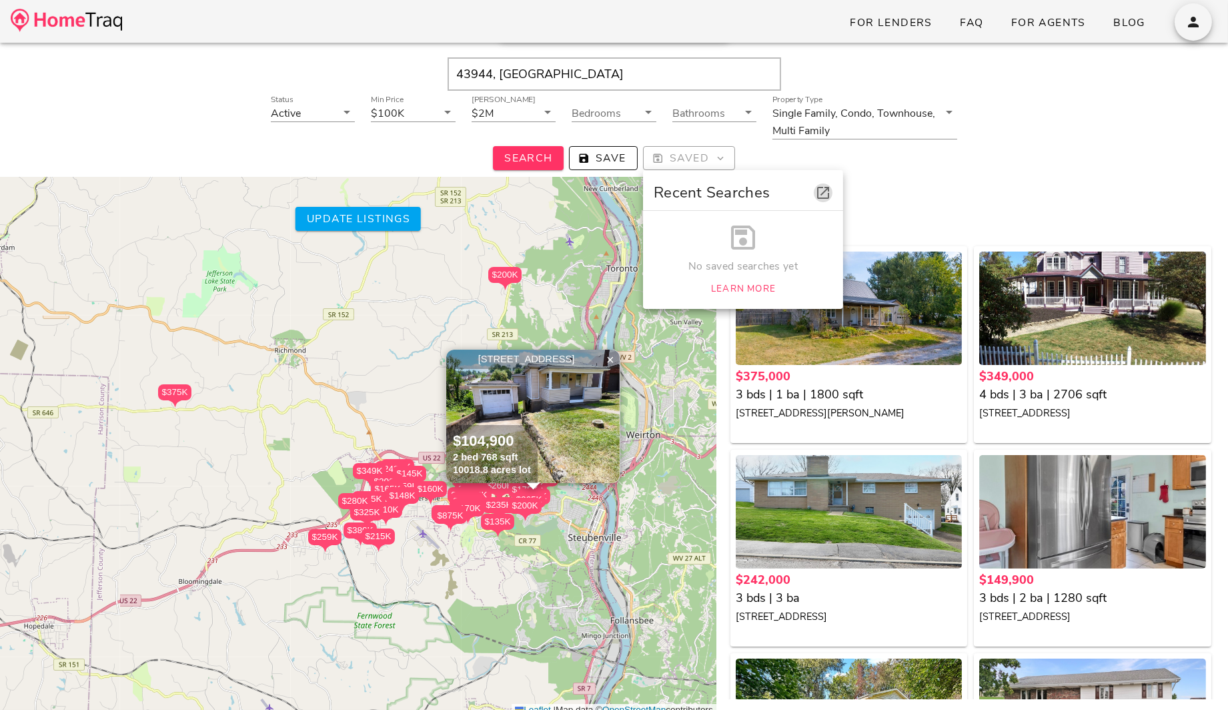
click at [827, 192] on icon "button" at bounding box center [823, 193] width 16 height 16
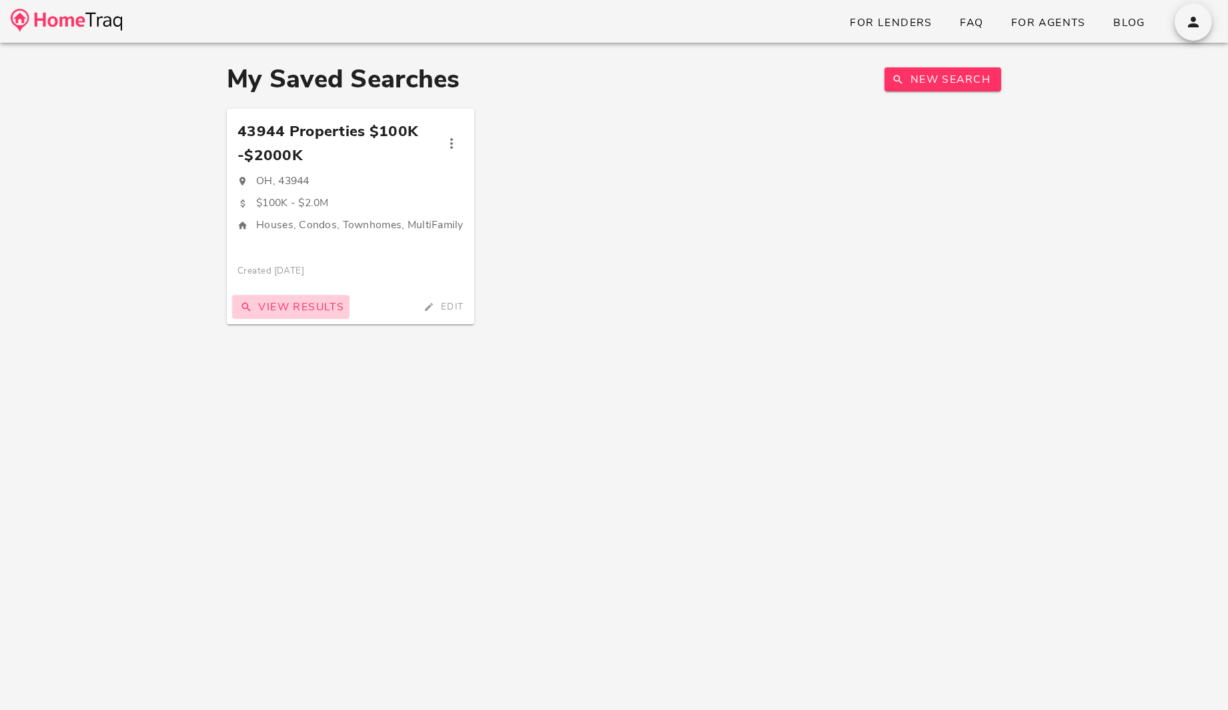
click at [297, 310] on span "View Results" at bounding box center [291, 307] width 107 height 15
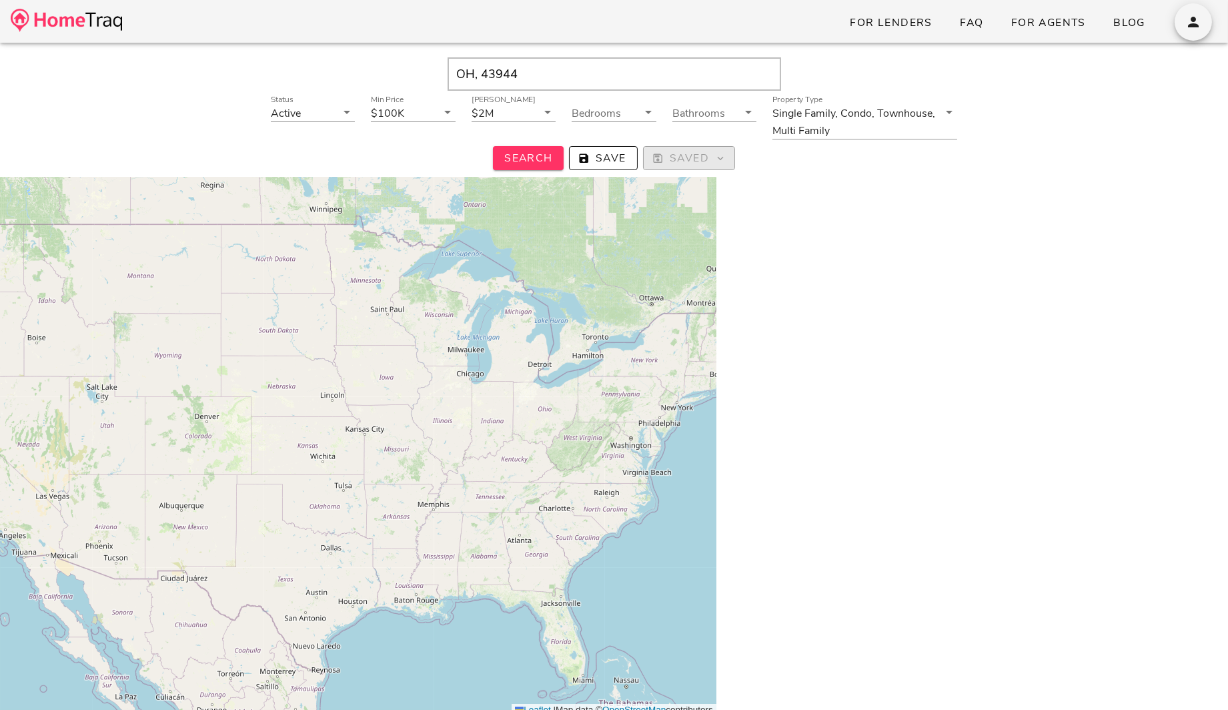
click at [707, 160] on span "Saved" at bounding box center [689, 158] width 69 height 15
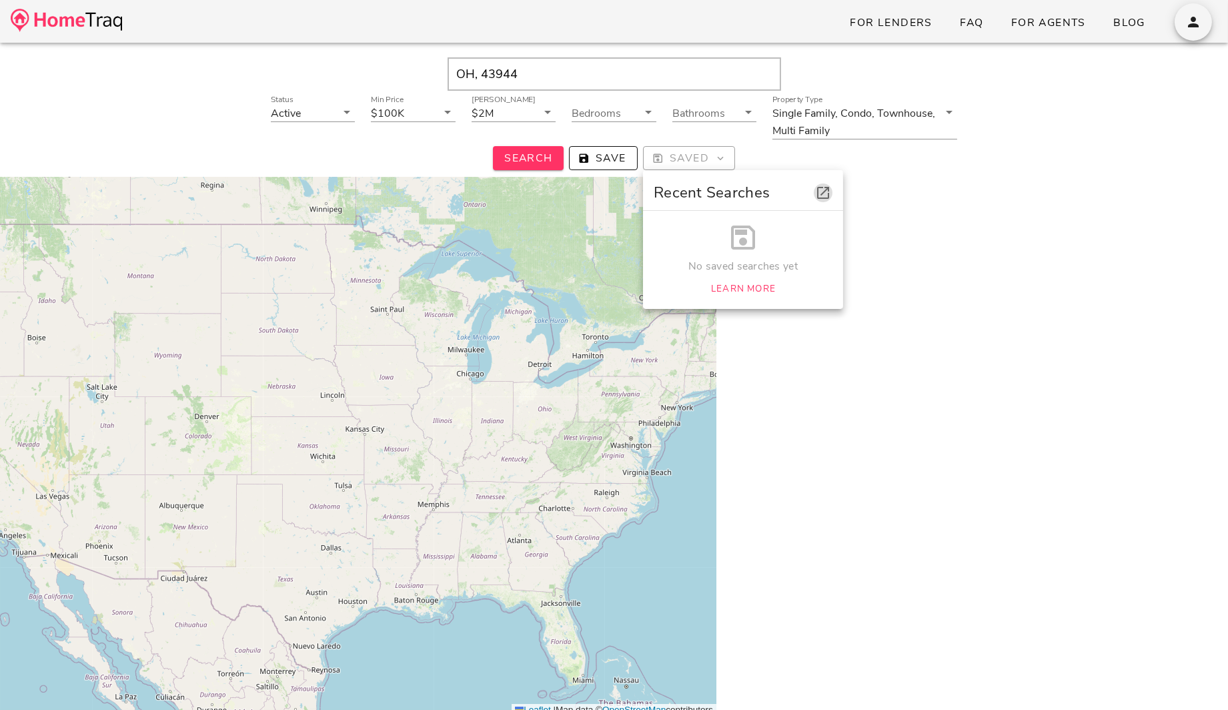
click at [823, 196] on icon "button" at bounding box center [823, 193] width 16 height 16
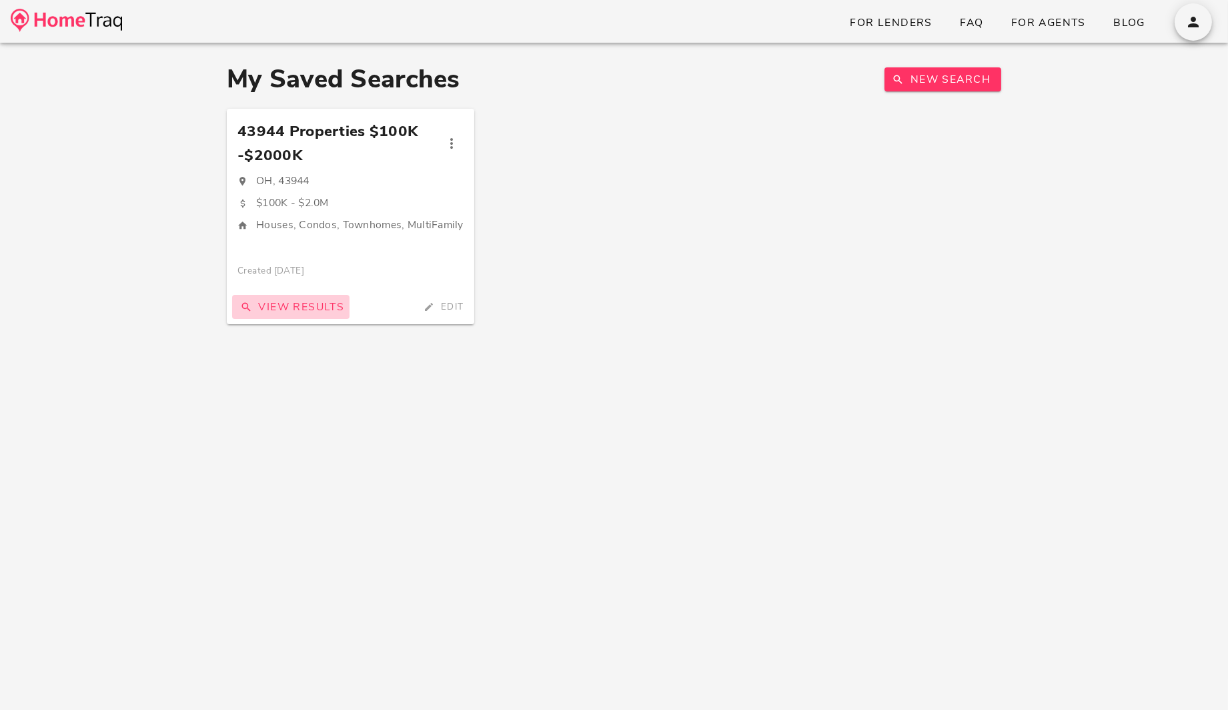
click at [298, 310] on span "View Results" at bounding box center [291, 307] width 107 height 15
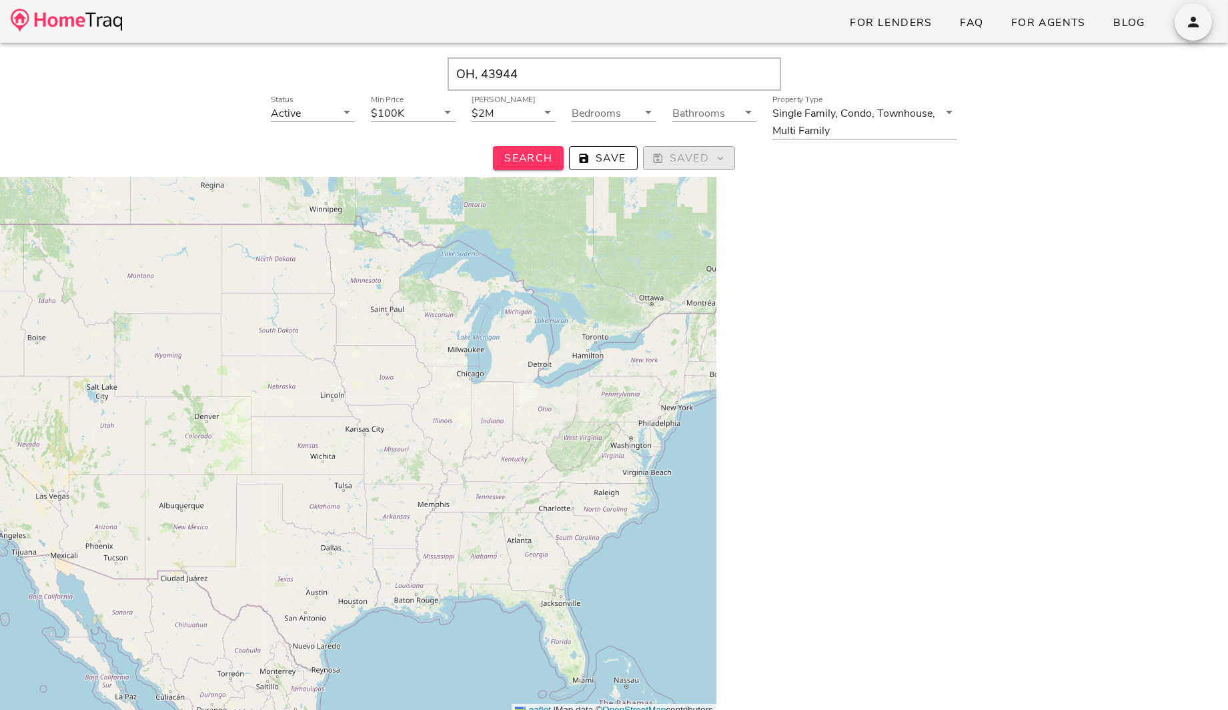
click at [698, 155] on span "Saved" at bounding box center [689, 158] width 69 height 15
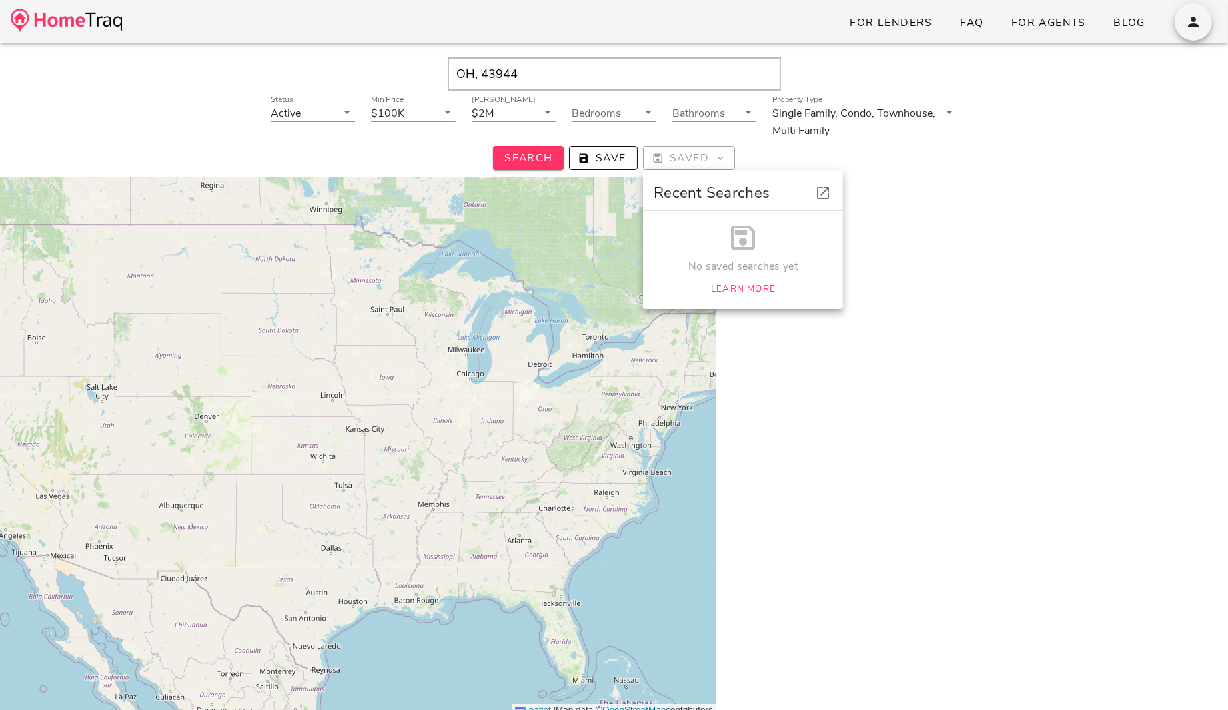
click at [775, 255] on div "No saved searches yet Learn More" at bounding box center [743, 260] width 200 height 98
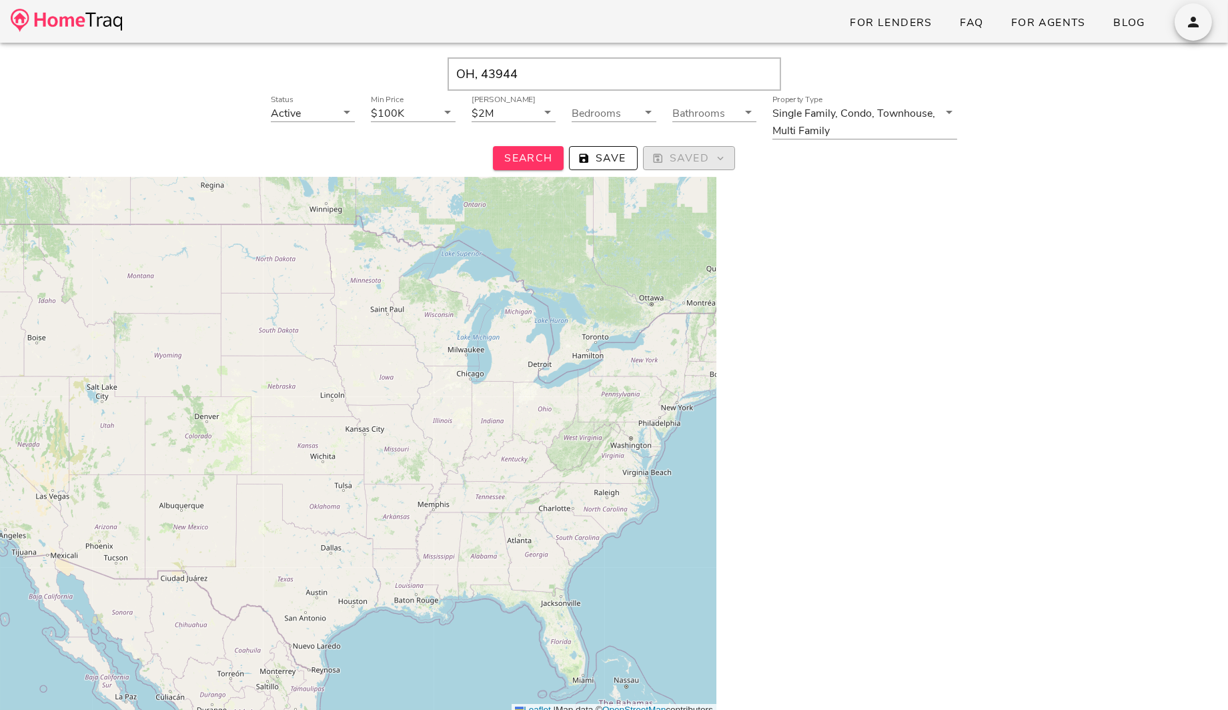
click at [697, 164] on span "Saved" at bounding box center [689, 158] width 69 height 15
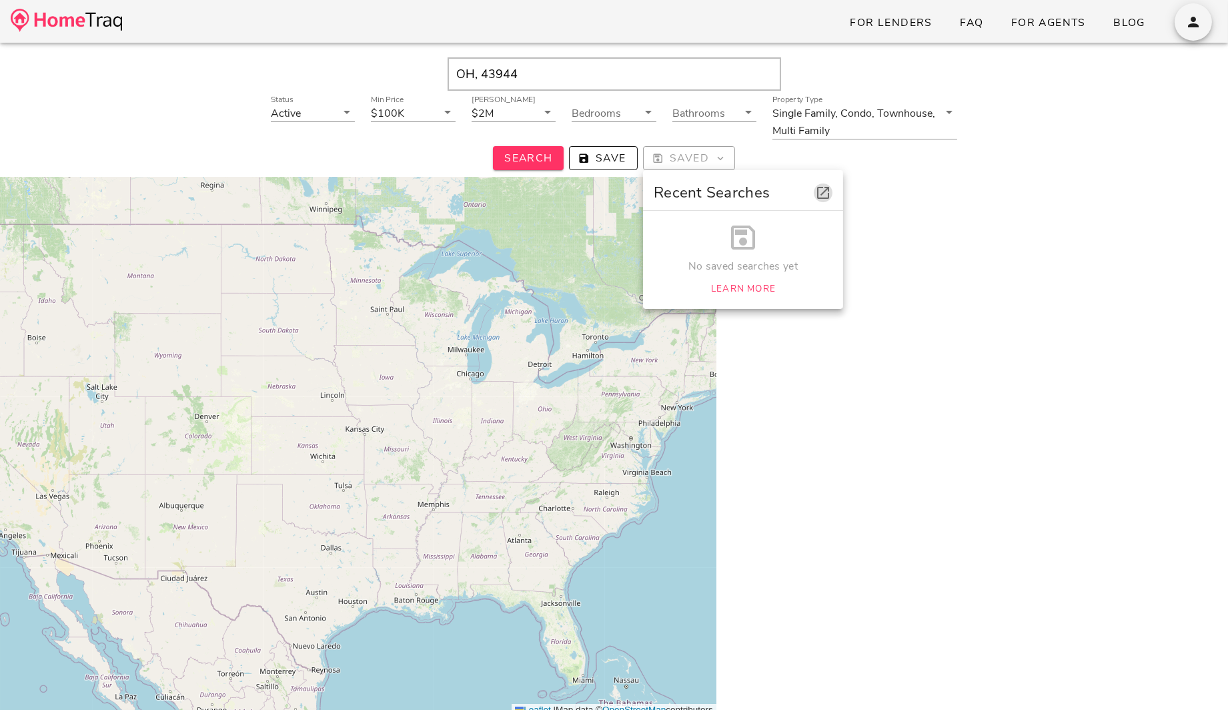
click at [821, 189] on icon "button" at bounding box center [823, 193] width 16 height 16
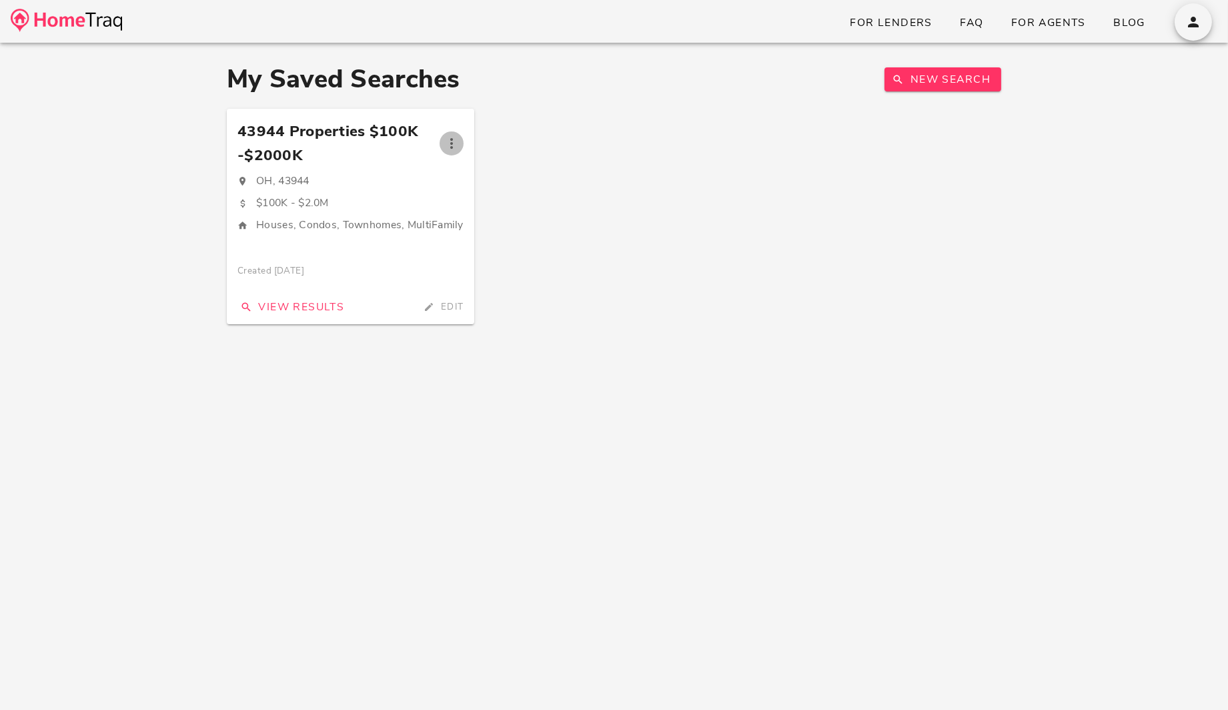
click at [456, 145] on icon "button" at bounding box center [452, 143] width 16 height 16
click at [508, 216] on div "Delete" at bounding box center [515, 217] width 55 height 15
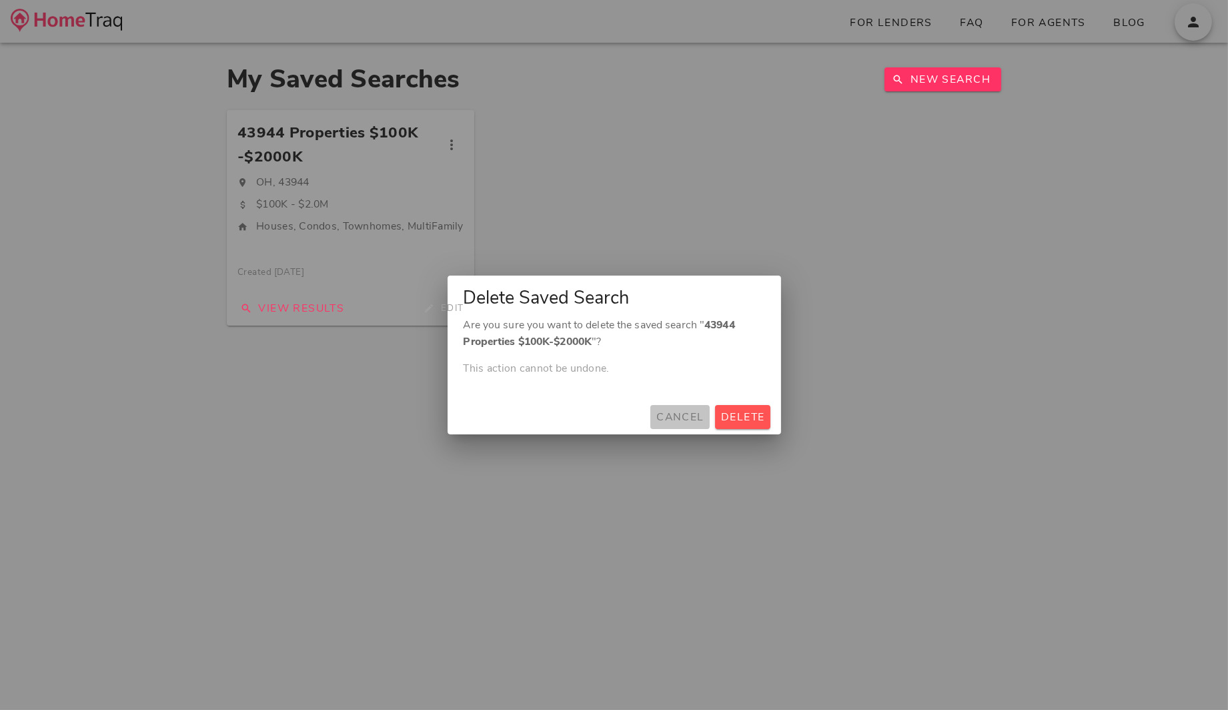
click at [687, 419] on span "Cancel" at bounding box center [680, 417] width 49 height 15
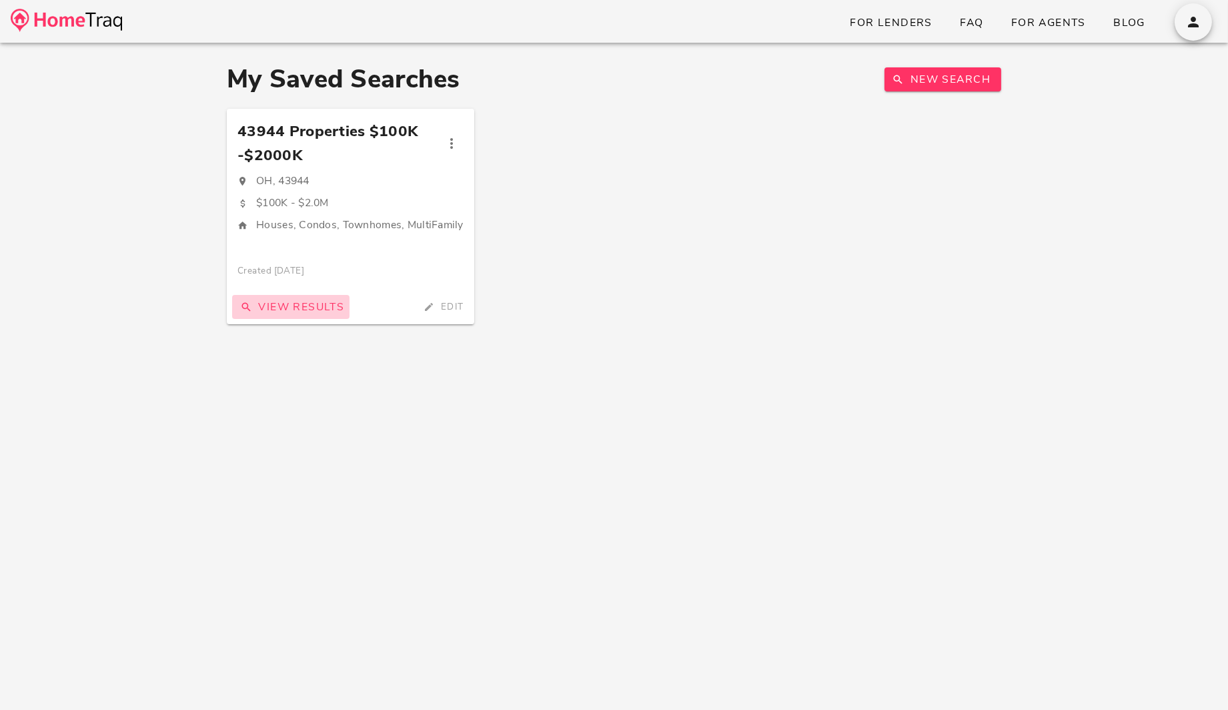
click at [293, 312] on span "View Results" at bounding box center [291, 307] width 107 height 15
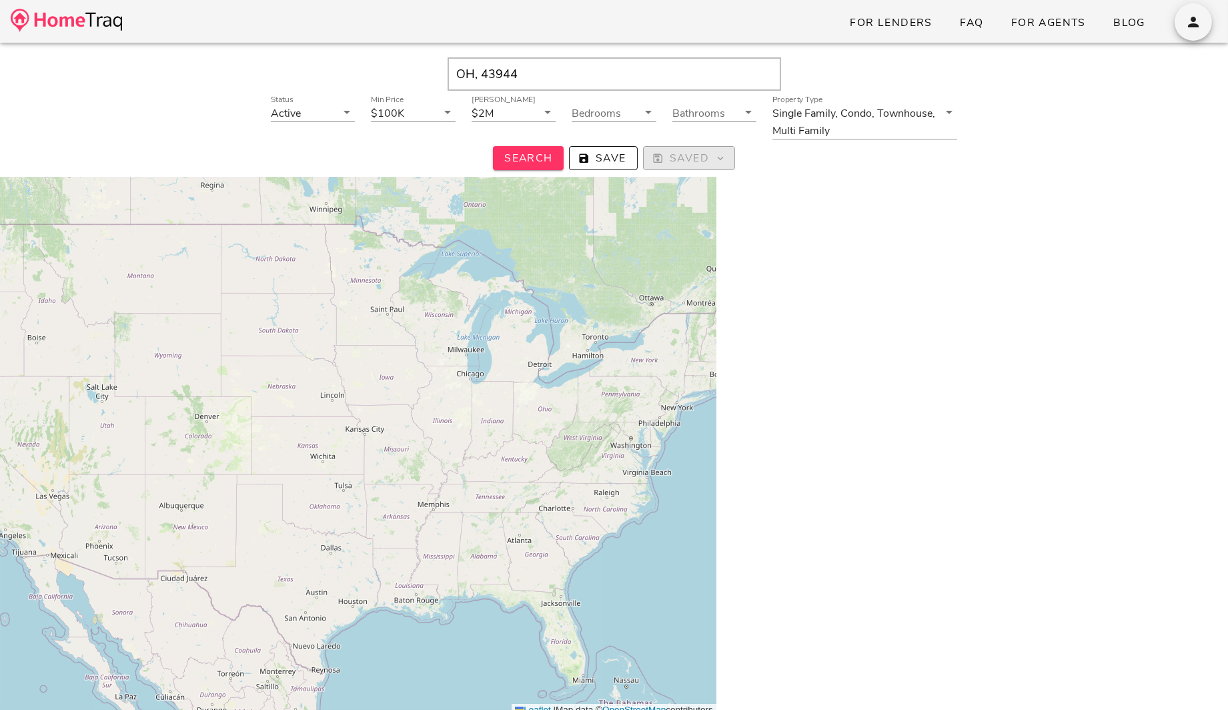
click at [677, 155] on span "Saved" at bounding box center [689, 158] width 69 height 15
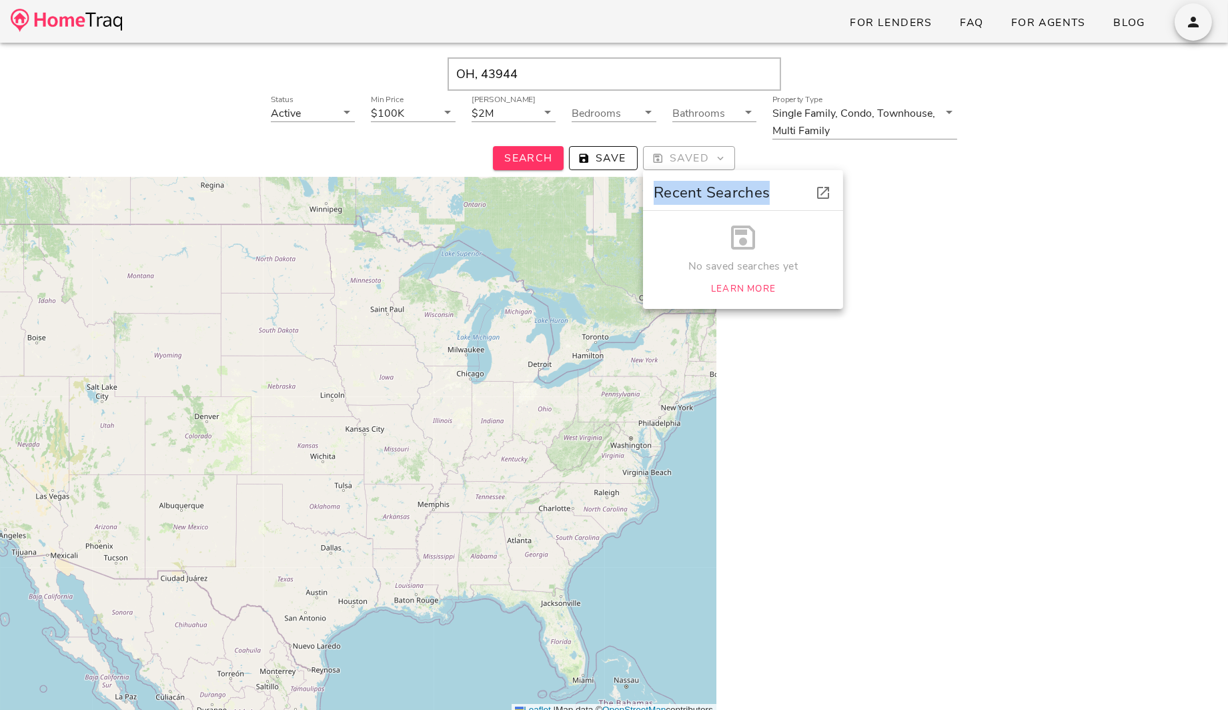
drag, startPoint x: 777, startPoint y: 190, endPoint x: 653, endPoint y: 191, distance: 123.4
click at [653, 191] on div "Recent Searches" at bounding box center [743, 190] width 200 height 40
copy span "Recent Searches"
